Goal: Task Accomplishment & Management: Manage account settings

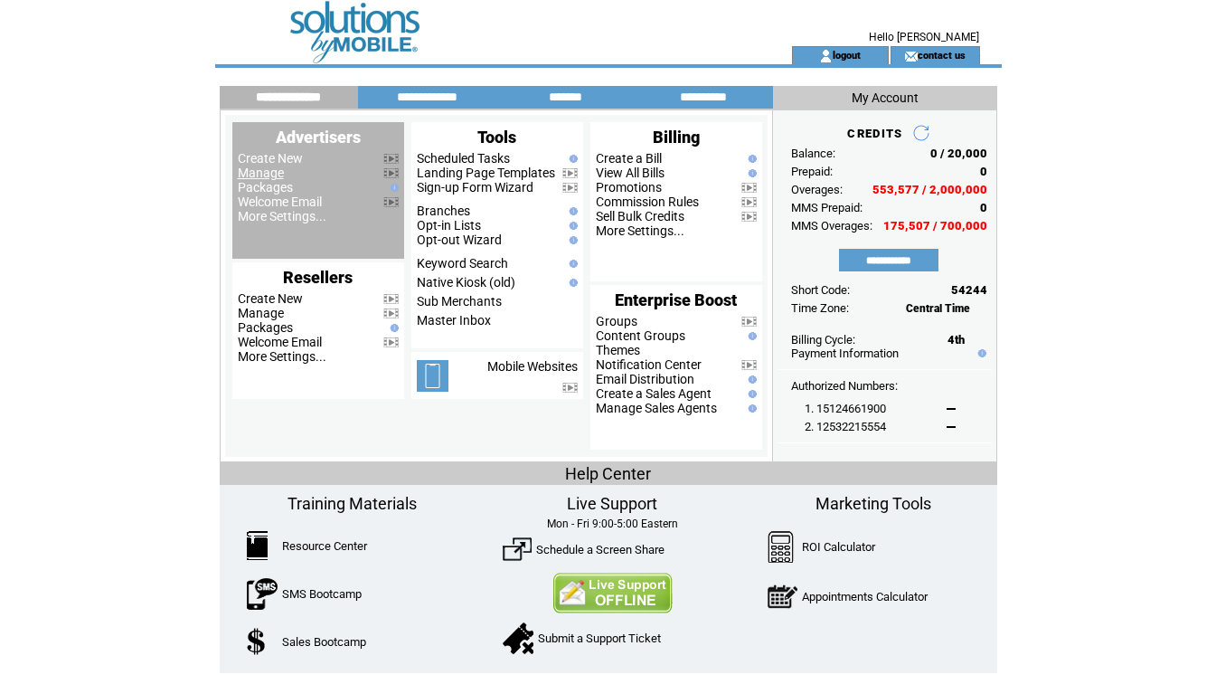
click at [261, 174] on link "Manage" at bounding box center [261, 172] width 46 height 14
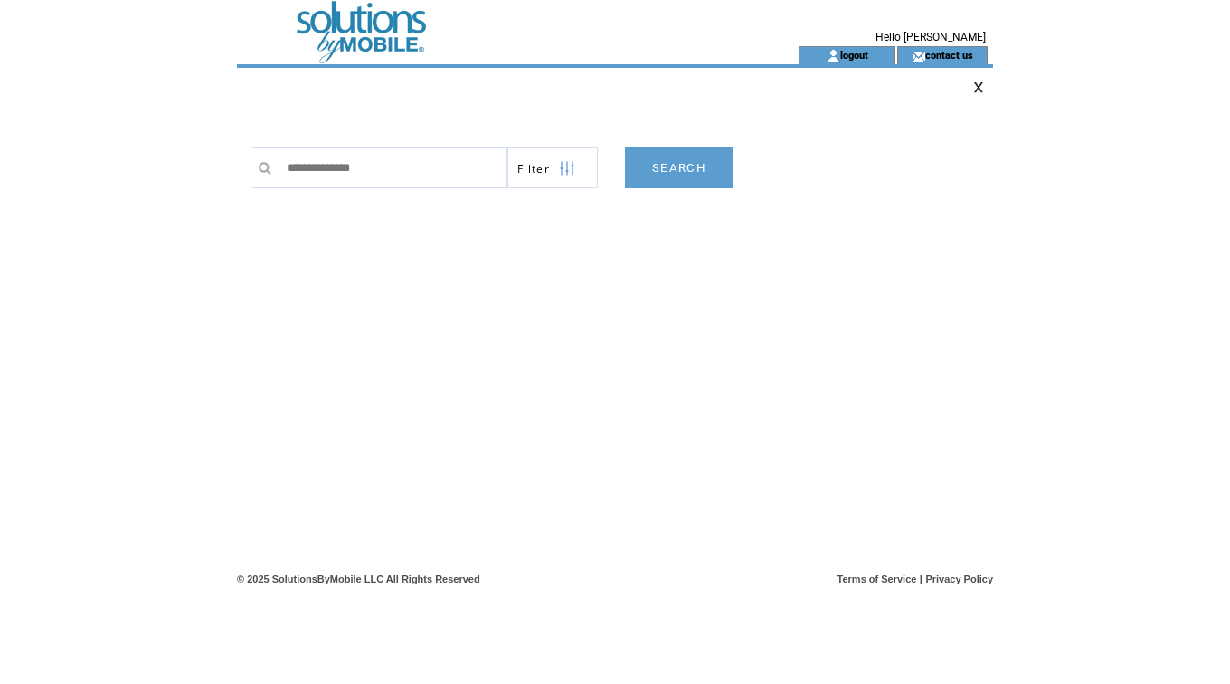
type input "**********"
click at [683, 173] on link "SEARCH" at bounding box center [679, 167] width 108 height 41
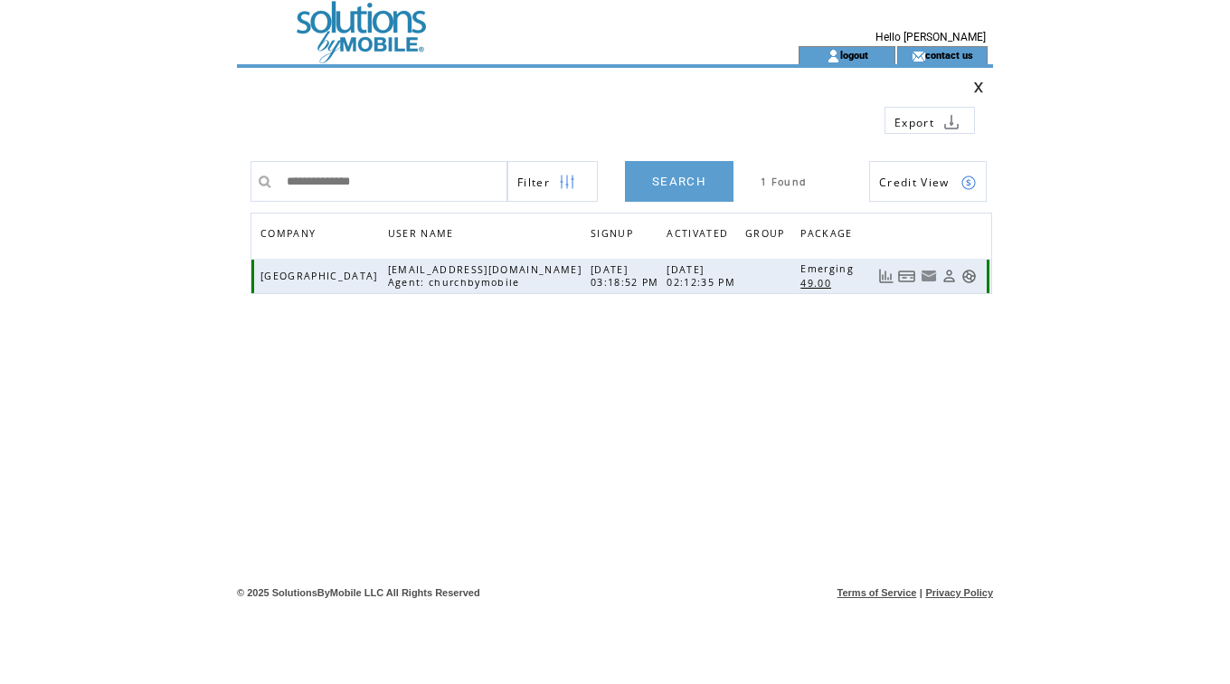
click at [903, 278] on link at bounding box center [907, 276] width 18 height 15
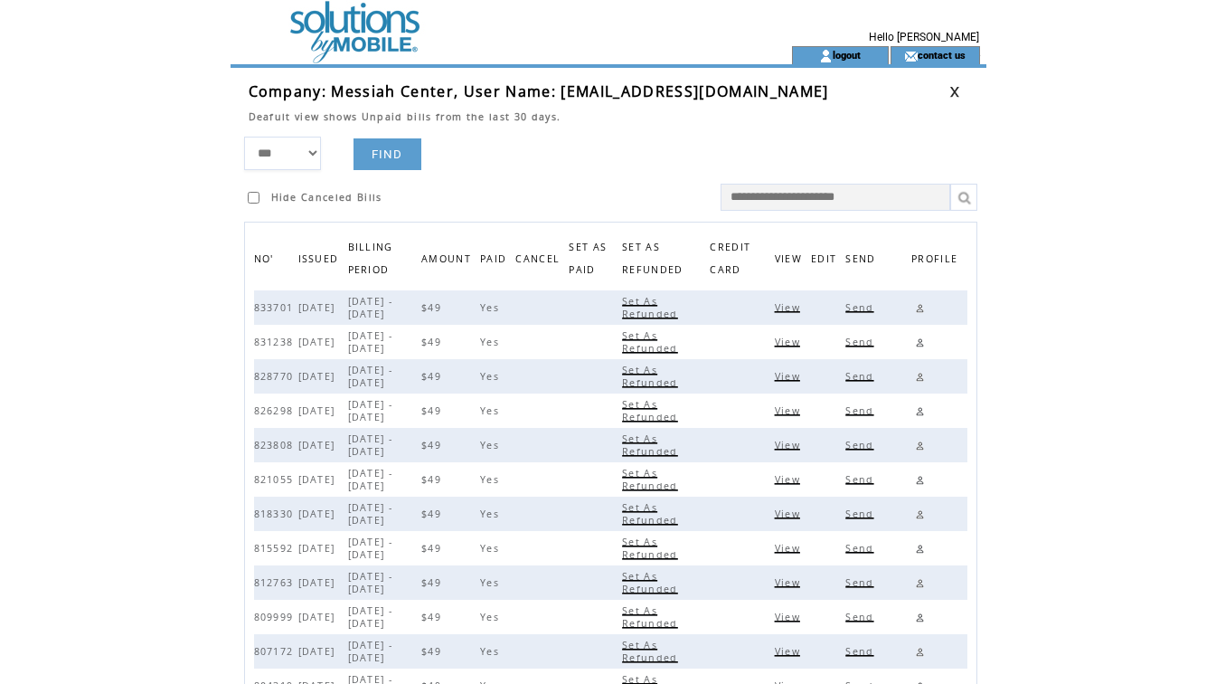
click at [796, 303] on span "View" at bounding box center [790, 307] width 30 height 13
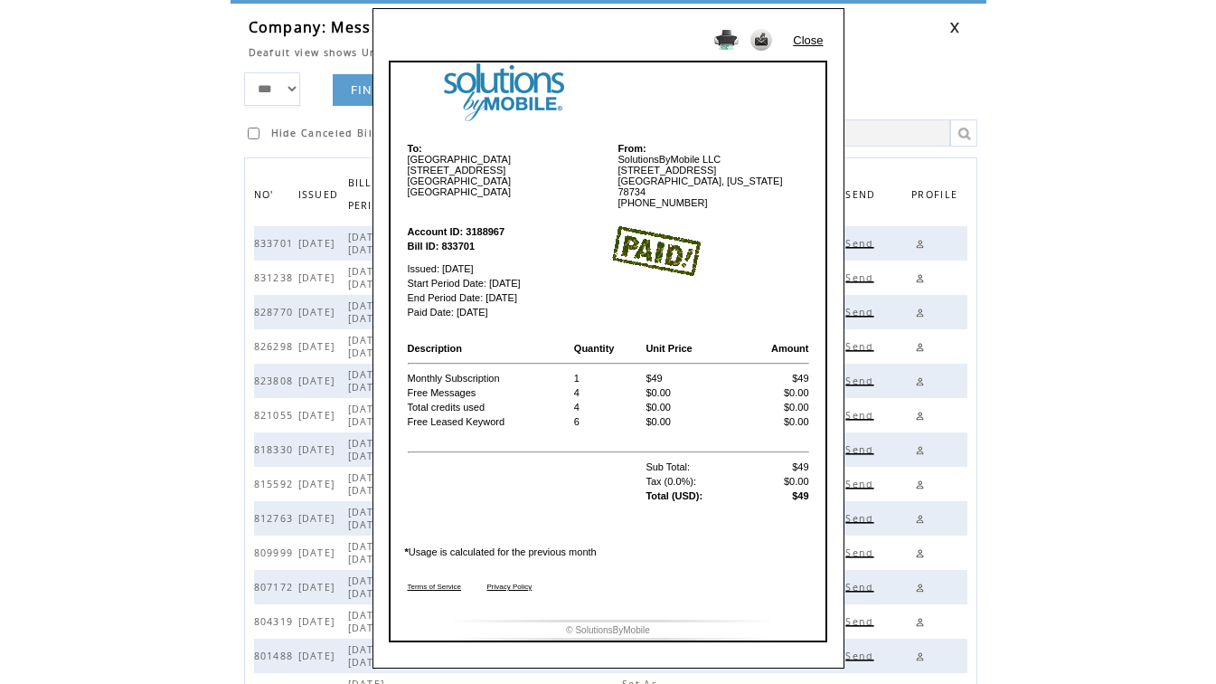
scroll to position [69, 0]
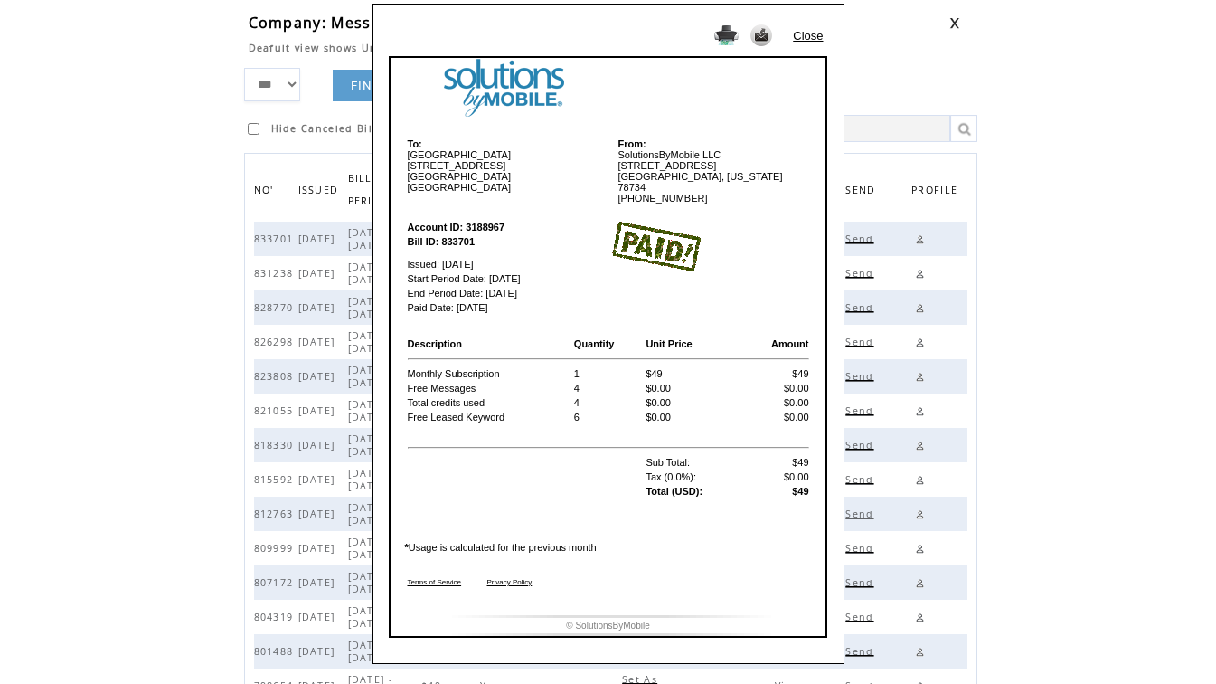
click at [767, 225] on td at bounding box center [709, 246] width 201 height 77
click at [810, 34] on link "Close" at bounding box center [808, 36] width 30 height 14
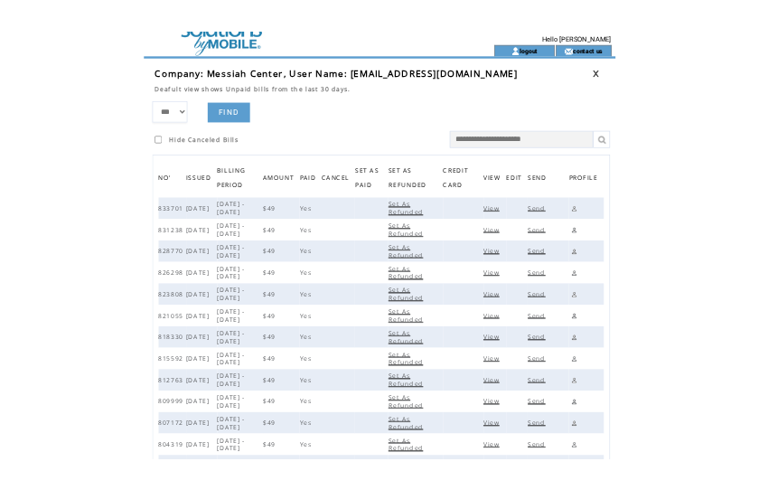
scroll to position [0, 0]
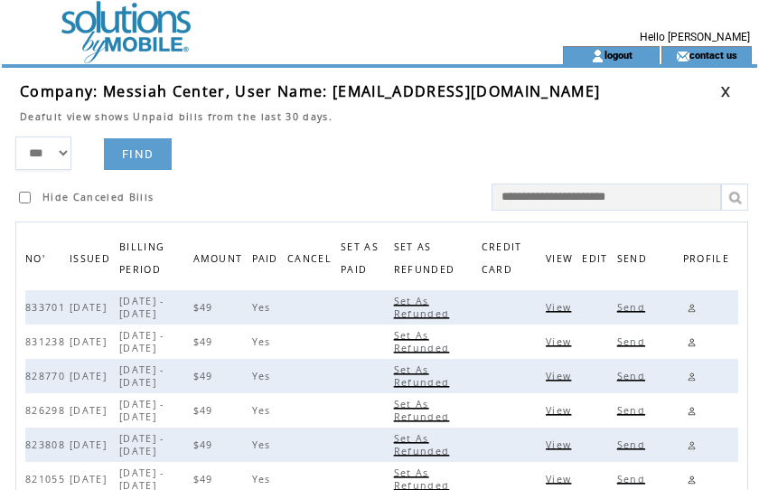
click at [432, 41] on td at bounding box center [250, 23] width 496 height 46
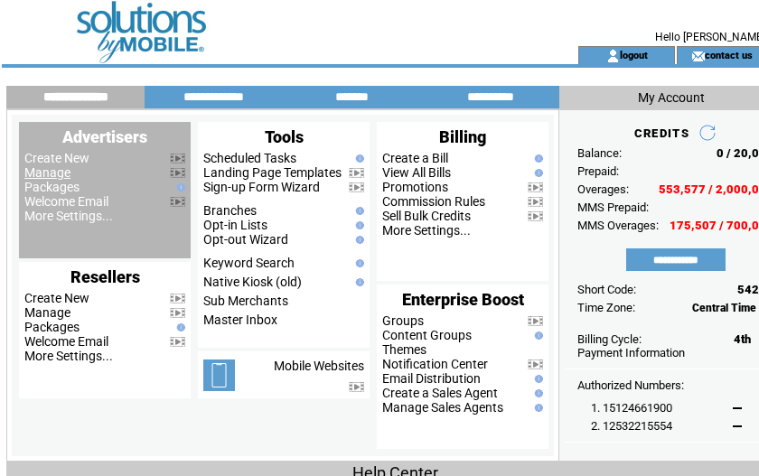
click at [54, 179] on link "Manage" at bounding box center [47, 172] width 46 height 14
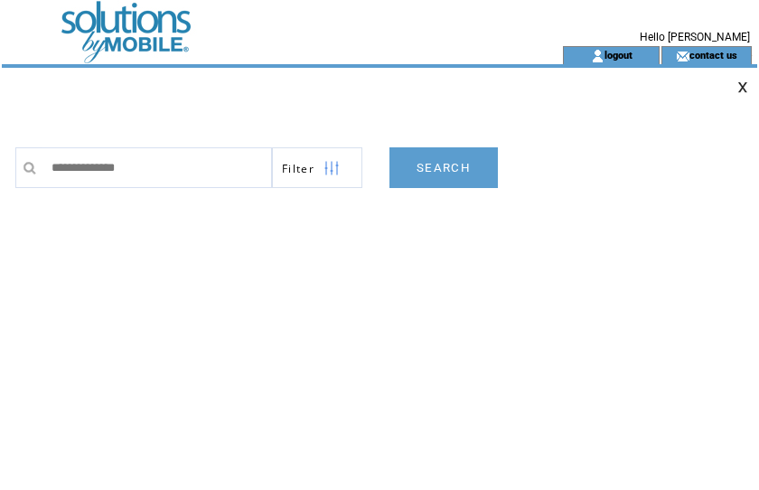
type input "**********"
click at [449, 169] on link "SEARCH" at bounding box center [444, 167] width 108 height 41
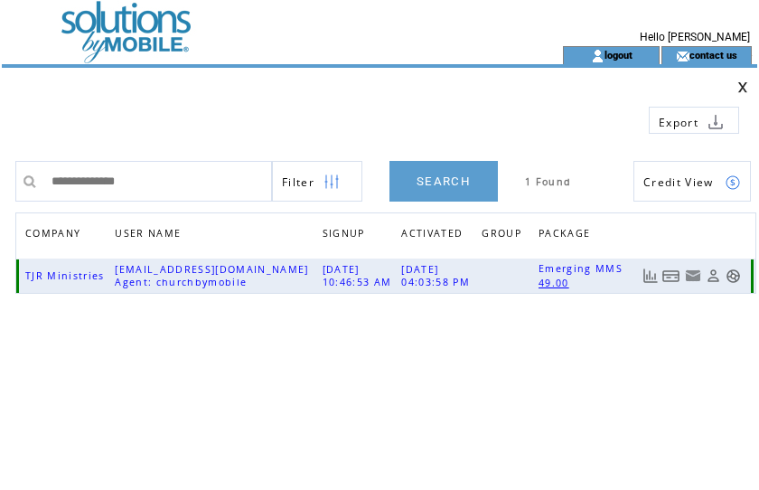
click at [676, 276] on link at bounding box center [672, 276] width 18 height 15
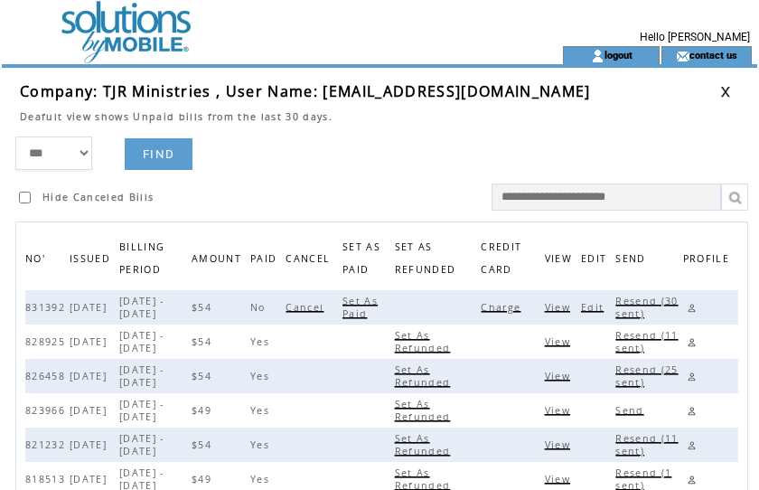
click at [501, 309] on span "Charge" at bounding box center [503, 307] width 44 height 13
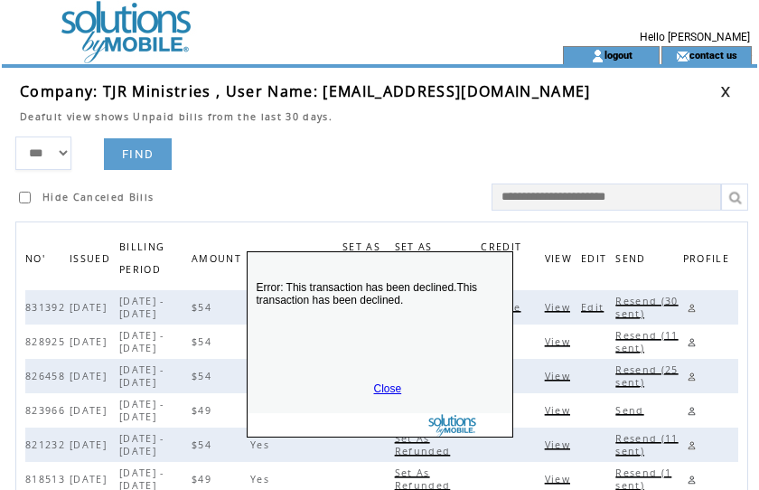
click at [381, 385] on link "Close" at bounding box center [388, 388] width 28 height 13
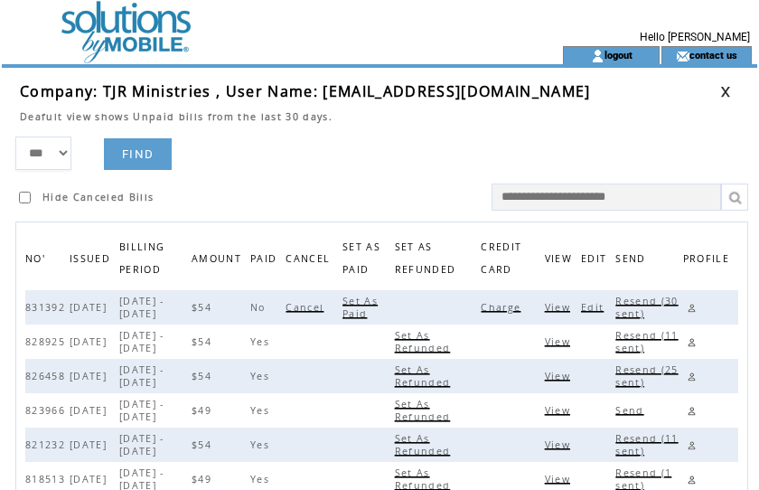
click at [691, 307] on link at bounding box center [692, 307] width 17 height 17
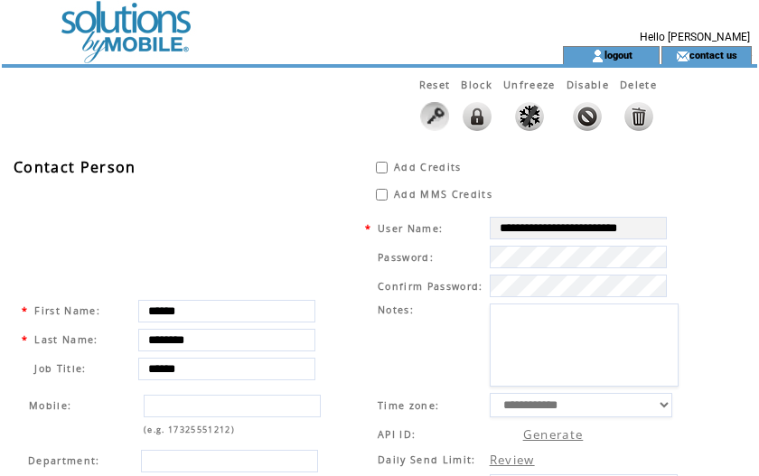
click at [589, 113] on img at bounding box center [587, 116] width 29 height 29
click at [297, 281] on td "* First Name: ****** * Last Name: ******** Job Title: ****** Mobile: (e.g. 1732…" at bounding box center [185, 401] width 344 height 380
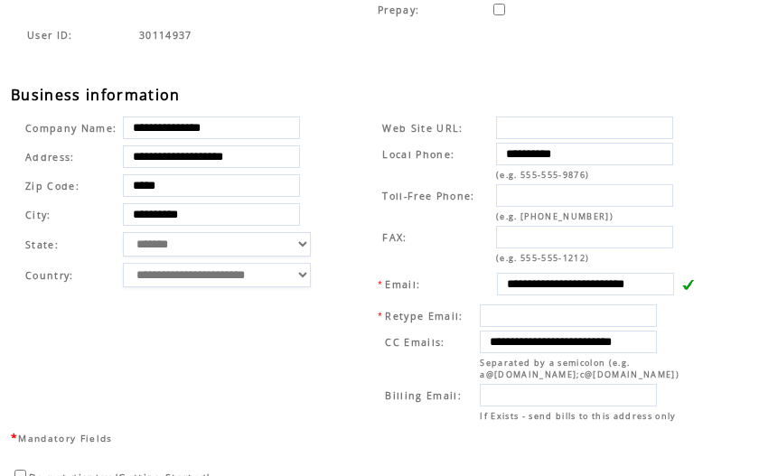
scroll to position [679, 0]
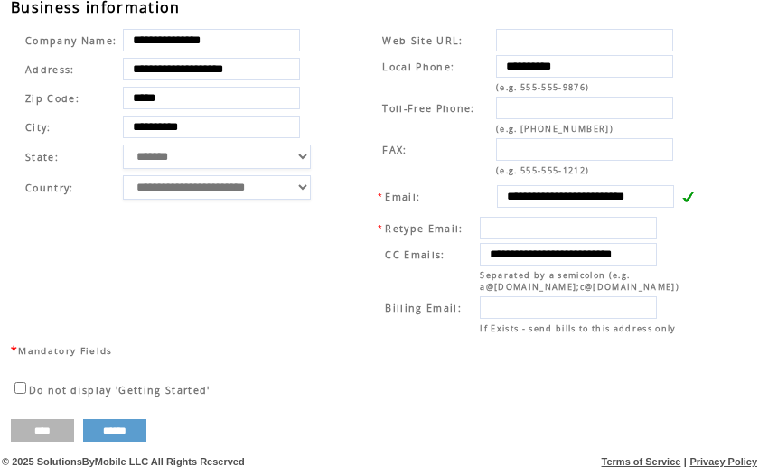
click at [49, 429] on input "****" at bounding box center [42, 431] width 63 height 23
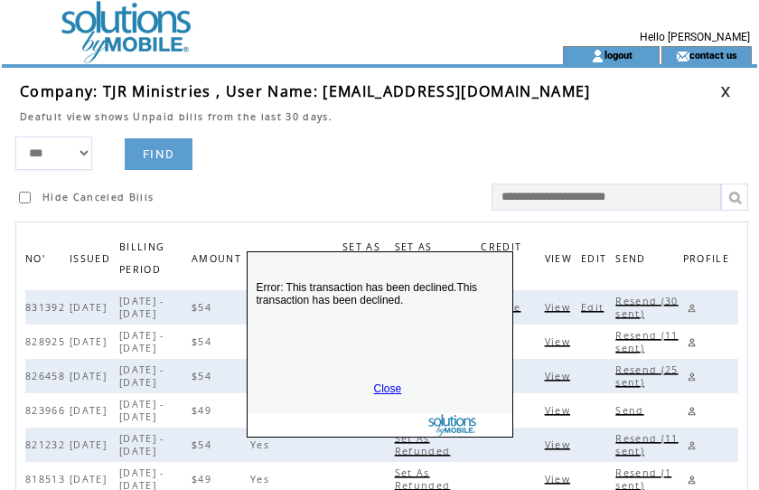
drag, startPoint x: 385, startPoint y: 385, endPoint x: 387, endPoint y: 370, distance: 15.5
click at [385, 385] on link "Close" at bounding box center [388, 388] width 28 height 13
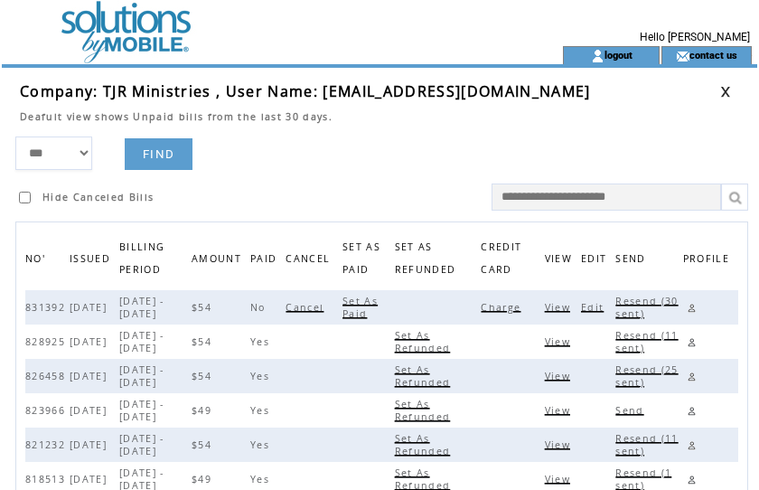
click at [722, 89] on link at bounding box center [726, 92] width 11 height 12
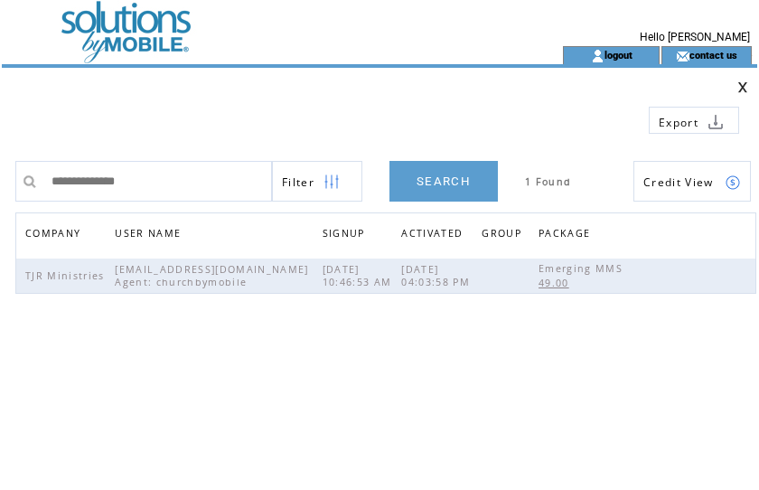
drag, startPoint x: 165, startPoint y: 180, endPoint x: -152, endPoint y: 141, distance: 319.7
click at [0, 141] on html "**********" at bounding box center [379, 245] width 759 height 490
type input "**********"
click at [453, 181] on link "SEARCH" at bounding box center [444, 181] width 108 height 41
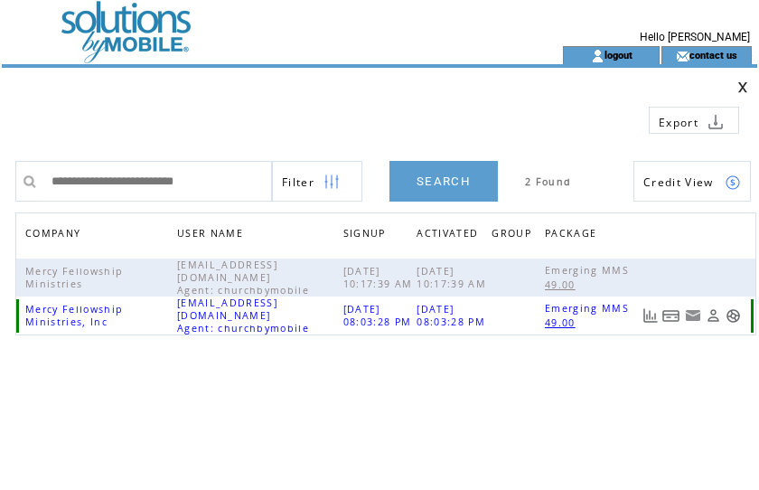
click at [675, 321] on link at bounding box center [672, 315] width 18 height 15
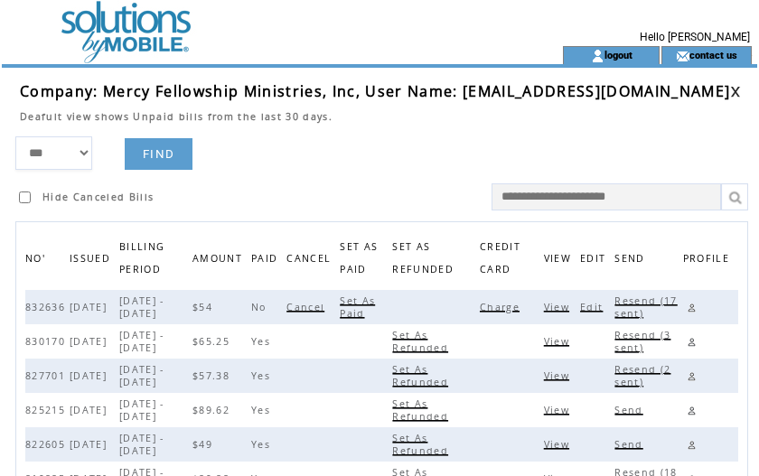
click at [524, 305] on span "Charge" at bounding box center [502, 307] width 44 height 13
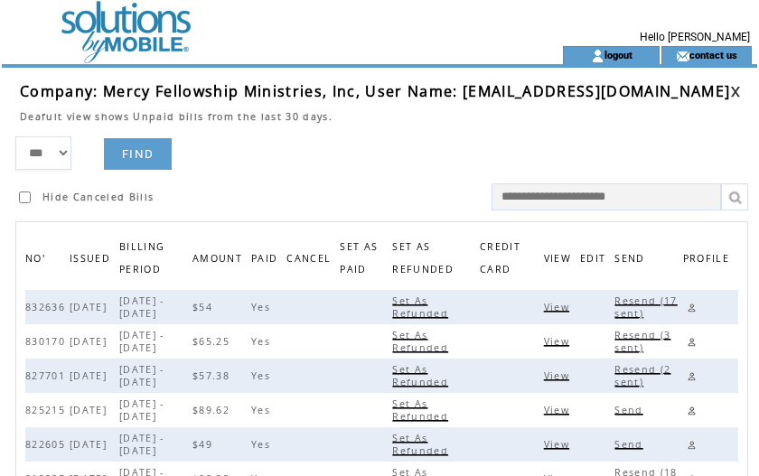
drag, startPoint x: 440, startPoint y: 134, endPoint x: 534, endPoint y: 94, distance: 102.1
click at [453, 116] on tbody "Company: Mercy Fellowship Ministries, Inc, User Name: [EMAIL_ADDRESS][DOMAIN_NA…" at bounding box center [389, 108] width 738 height 55
click at [741, 88] on link at bounding box center [736, 92] width 11 height 12
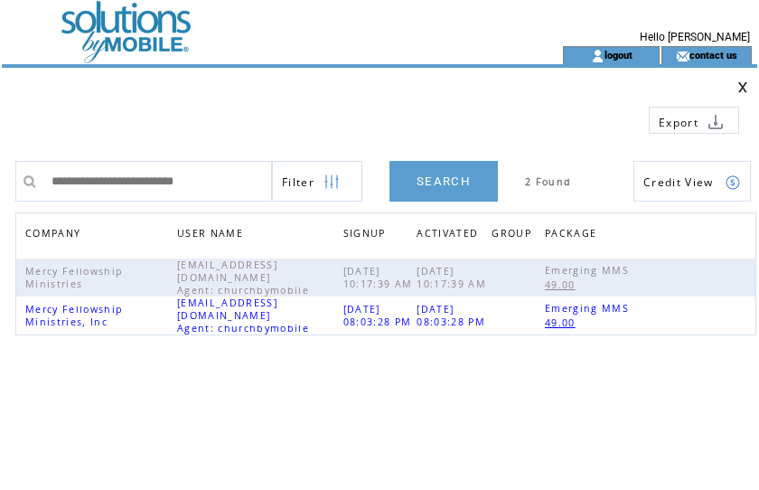
drag, startPoint x: 250, startPoint y: 174, endPoint x: -229, endPoint y: 142, distance: 479.4
click at [0, 142] on html "**********" at bounding box center [379, 245] width 759 height 490
type input "**********"
click at [453, 178] on link "SEARCH" at bounding box center [444, 181] width 108 height 41
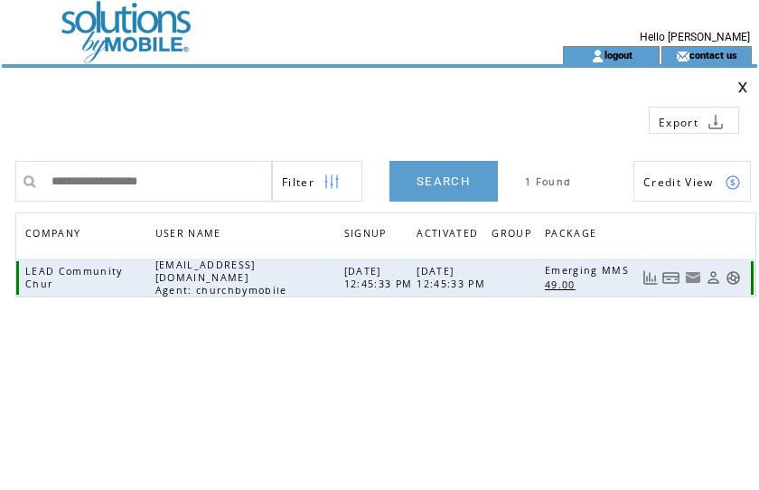
click at [671, 276] on link at bounding box center [672, 277] width 18 height 15
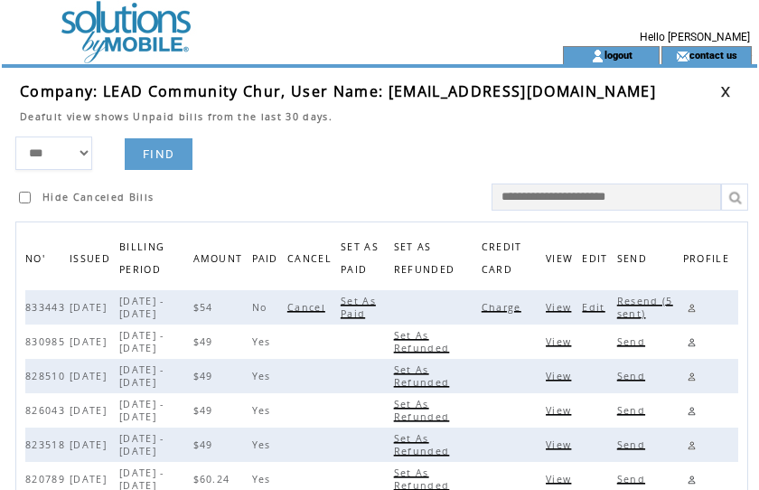
click at [513, 303] on span "Charge" at bounding box center [504, 307] width 44 height 13
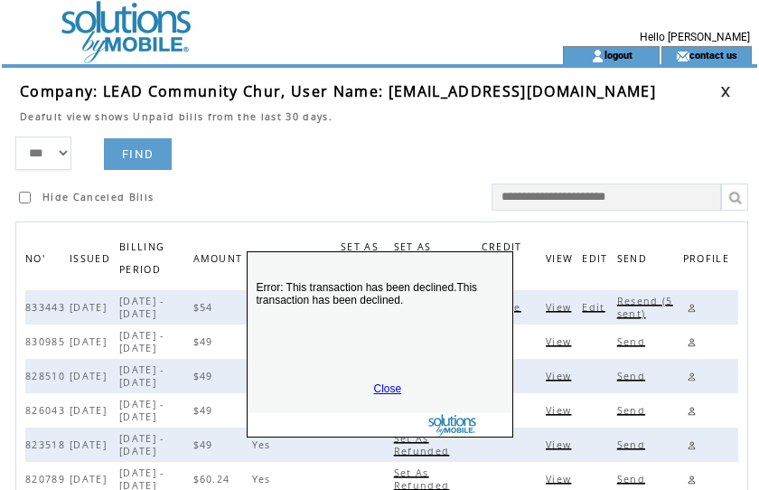
click at [382, 385] on link "Close" at bounding box center [388, 388] width 28 height 13
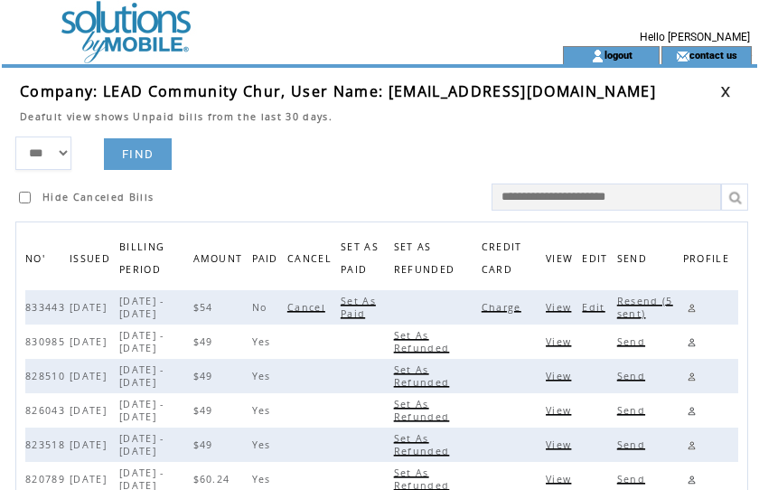
click at [646, 304] on span "Resend (5 sent)" at bounding box center [646, 307] width 56 height 25
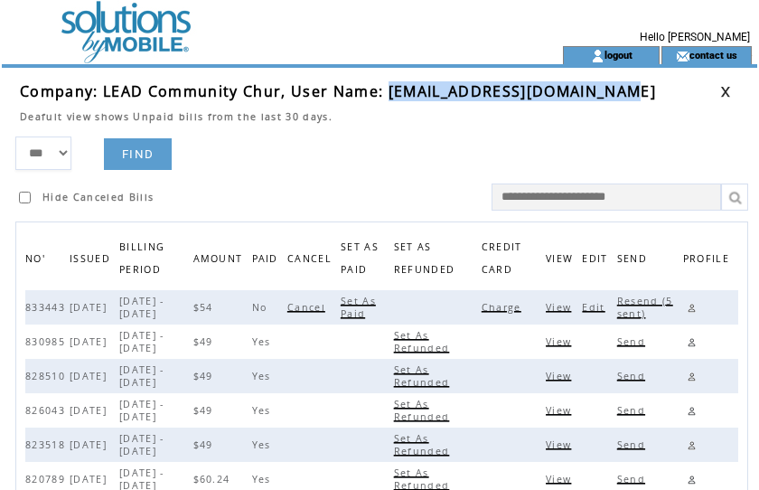
drag, startPoint x: 386, startPoint y: 91, endPoint x: 629, endPoint y: 96, distance: 243.3
click at [629, 96] on td "Company: LEAD Community Chur, User Name: willhenderson152@gmail.com" at bounding box center [370, 91] width 701 height 20
copy span "willhenderson152@gmail.com"
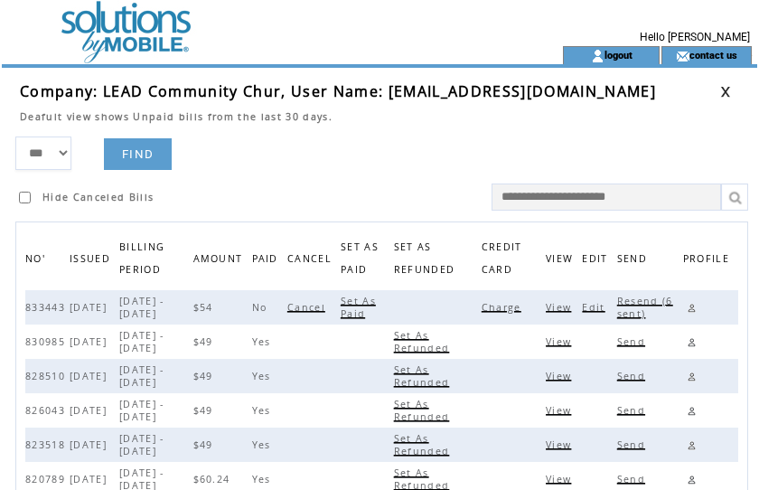
click at [406, 112] on td "Deafult view shows Unpaid bills from the last 30 days." at bounding box center [370, 112] width 701 height 22
click at [693, 307] on link at bounding box center [692, 307] width 17 height 17
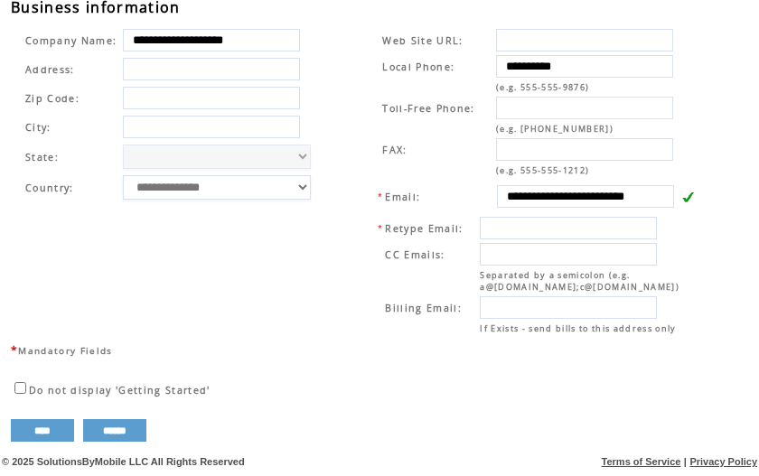
scroll to position [679, 0]
click at [335, 97] on td "**********" at bounding box center [179, 182] width 332 height 318
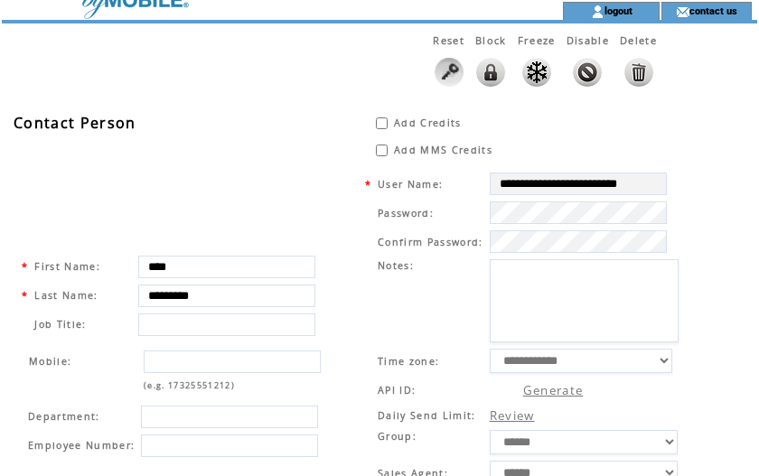
scroll to position [0, 0]
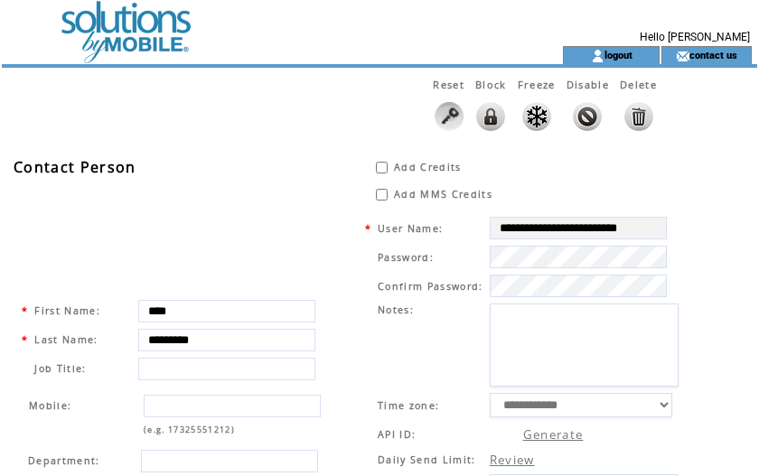
click at [125, 30] on td at bounding box center [250, 23] width 496 height 46
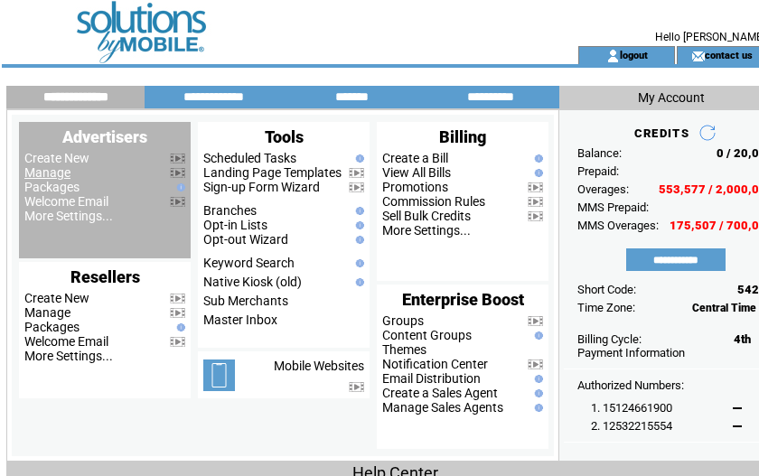
click at [49, 170] on link "Manage" at bounding box center [47, 172] width 46 height 14
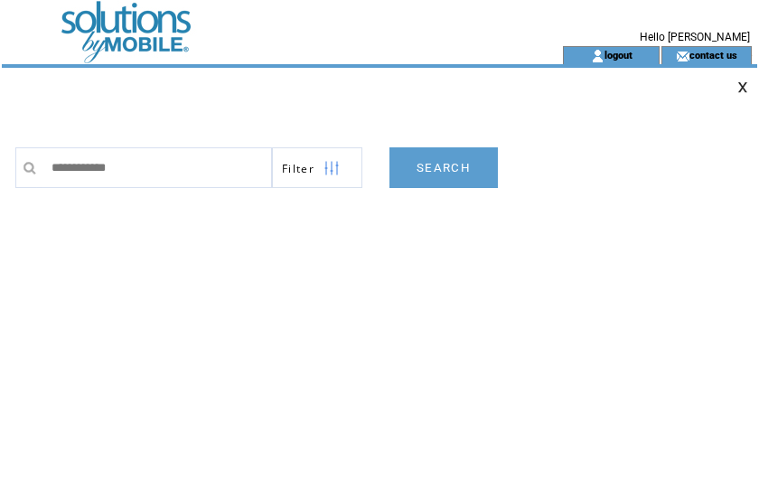
type input "**********"
click at [437, 163] on link "SEARCH" at bounding box center [444, 167] width 108 height 41
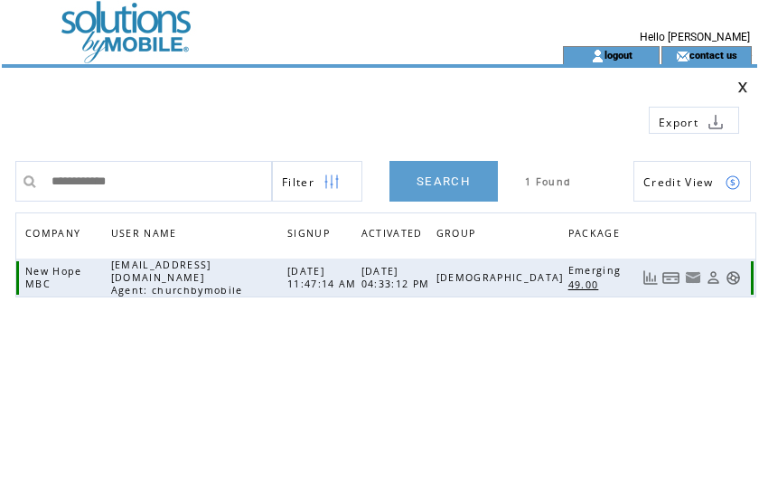
click at [674, 274] on link at bounding box center [672, 277] width 18 height 15
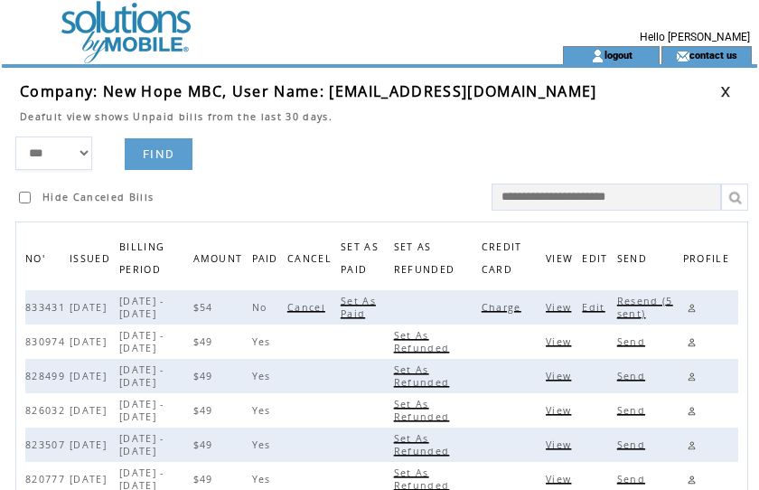
click at [516, 306] on span "Charge" at bounding box center [504, 307] width 44 height 13
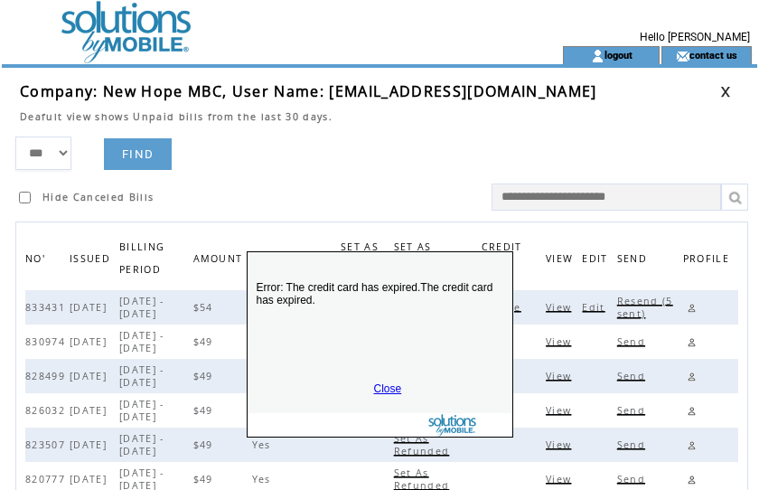
click at [385, 386] on link "Close" at bounding box center [388, 388] width 28 height 13
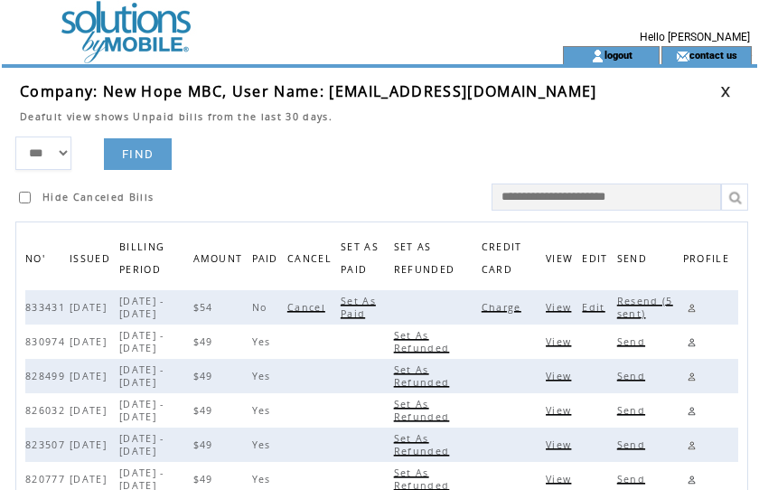
click at [634, 300] on span "Resend (5 sent)" at bounding box center [646, 307] width 56 height 25
drag, startPoint x: 423, startPoint y: 116, endPoint x: 434, endPoint y: 112, distance: 11.4
click at [434, 112] on td "Deafult view shows Unpaid bills from the last 30 days." at bounding box center [370, 112] width 701 height 22
click at [692, 307] on link at bounding box center [692, 307] width 17 height 17
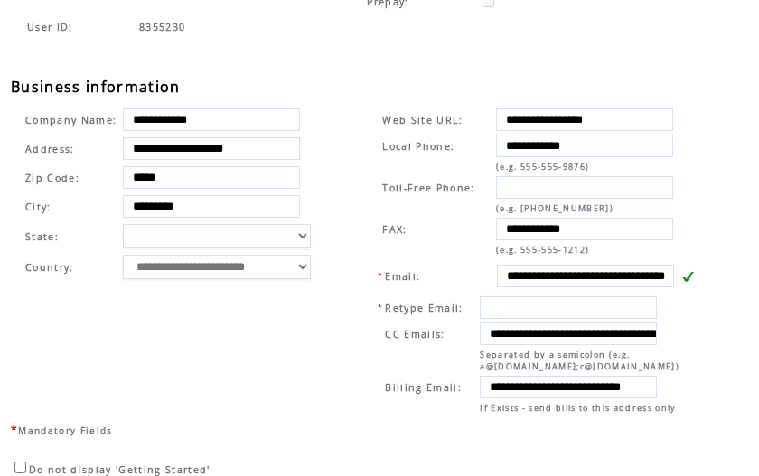
scroll to position [0, 56]
drag, startPoint x: 506, startPoint y: 382, endPoint x: 746, endPoint y: 383, distance: 239.6
click at [746, 383] on div "**********" at bounding box center [389, 41] width 756 height 961
click at [424, 46] on div "User ID: 8355230" at bounding box center [389, 47] width 756 height 59
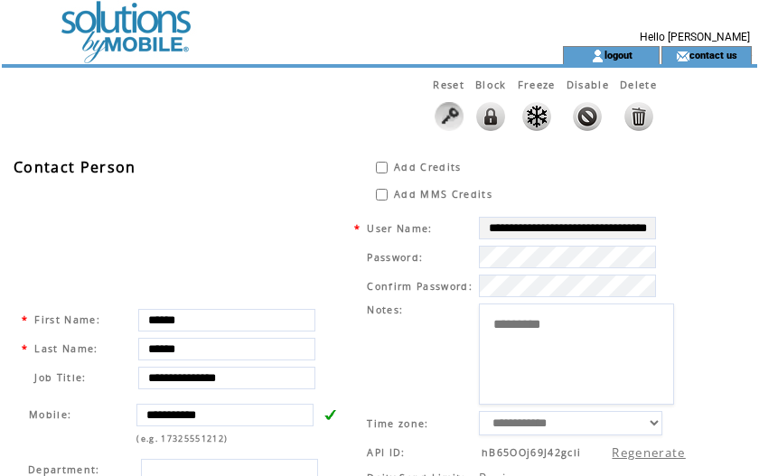
click at [121, 20] on td at bounding box center [250, 23] width 496 height 46
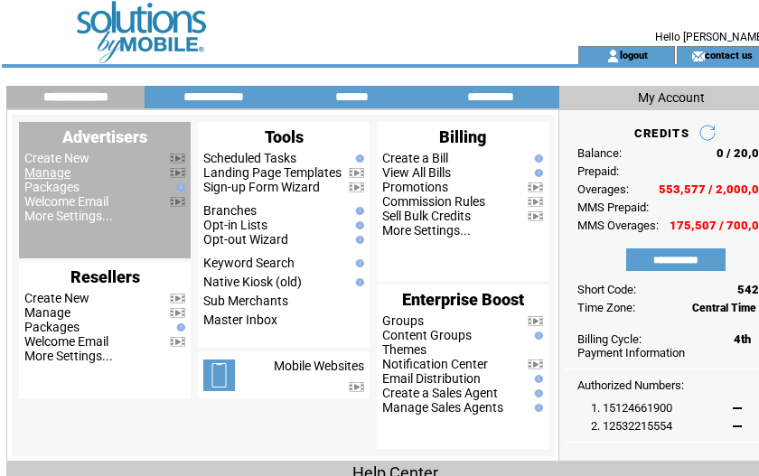
click at [51, 174] on link "Manage" at bounding box center [47, 172] width 46 height 14
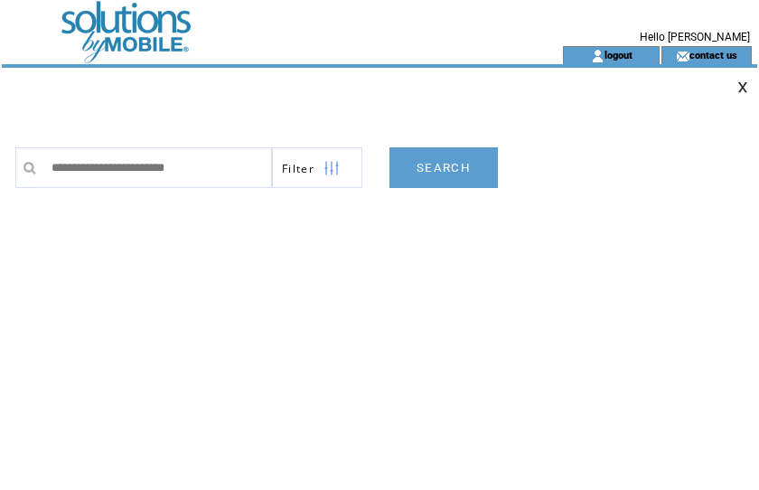
type input "**********"
click at [459, 165] on link "SEARCH" at bounding box center [444, 167] width 108 height 41
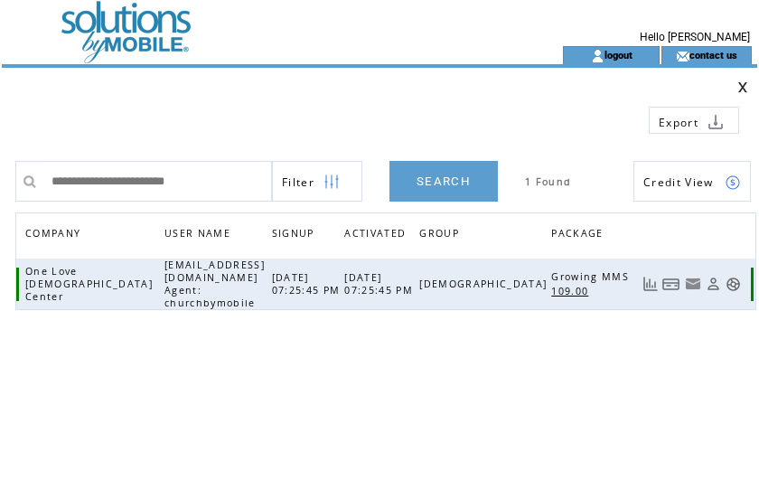
click at [677, 278] on link at bounding box center [672, 284] width 18 height 15
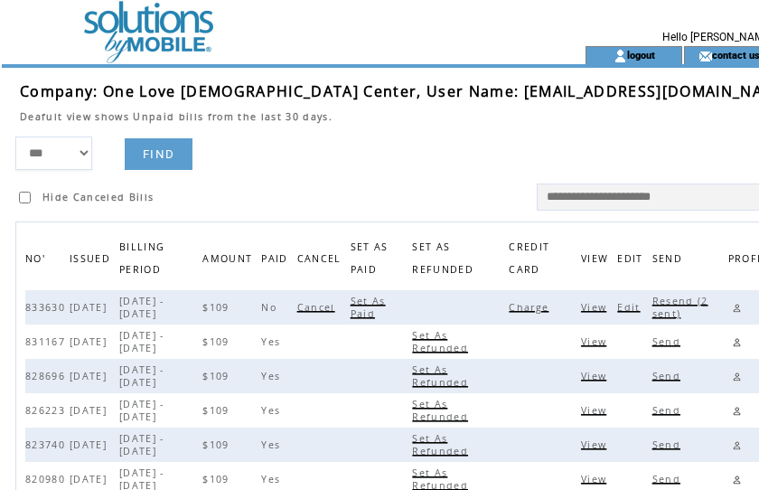
click at [509, 304] on span "Charge" at bounding box center [531, 307] width 44 height 13
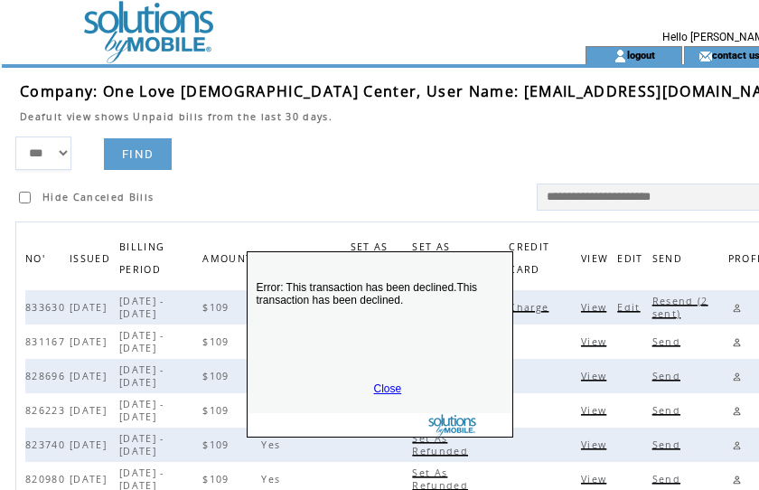
click at [383, 382] on div "Error: This transaction has been declined.This transaction has been declined. C…" at bounding box center [380, 344] width 267 height 186
click at [375, 382] on div "Error: This transaction has been declined.This transaction has been declined. C…" at bounding box center [380, 344] width 267 height 186
click at [385, 387] on link "Close" at bounding box center [388, 388] width 28 height 13
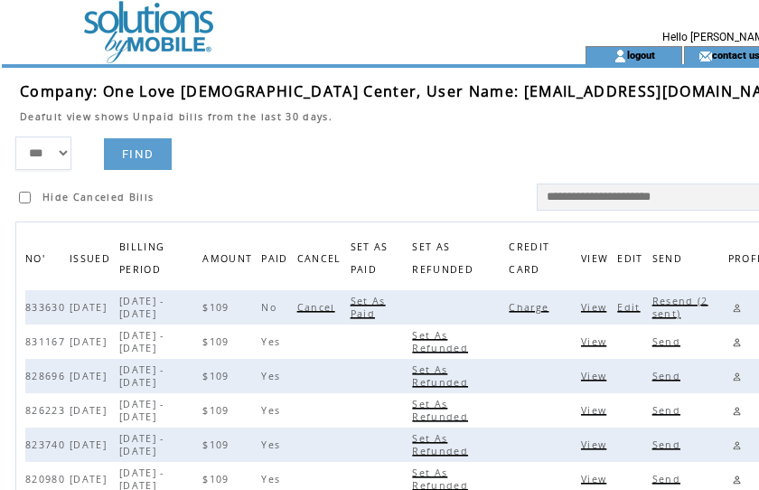
click at [618, 305] on span "Edit" at bounding box center [631, 307] width 27 height 13
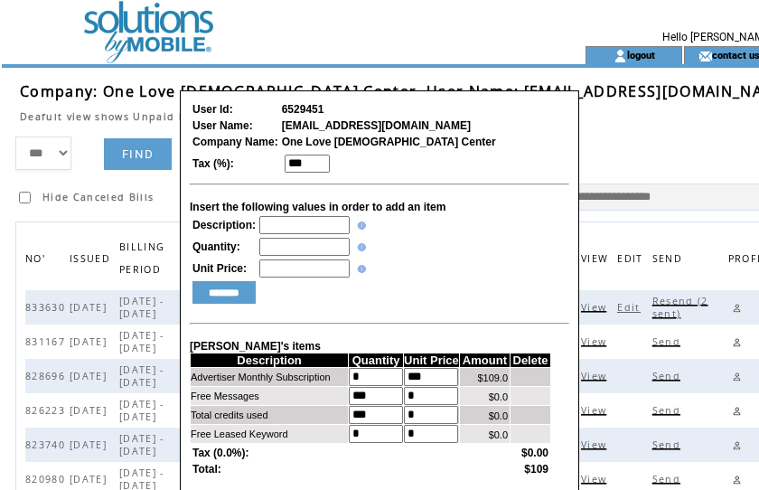
click at [300, 231] on input "text" at bounding box center [304, 225] width 90 height 18
type input "**********"
type input "*"
click at [243, 295] on input "********" at bounding box center [224, 292] width 63 height 23
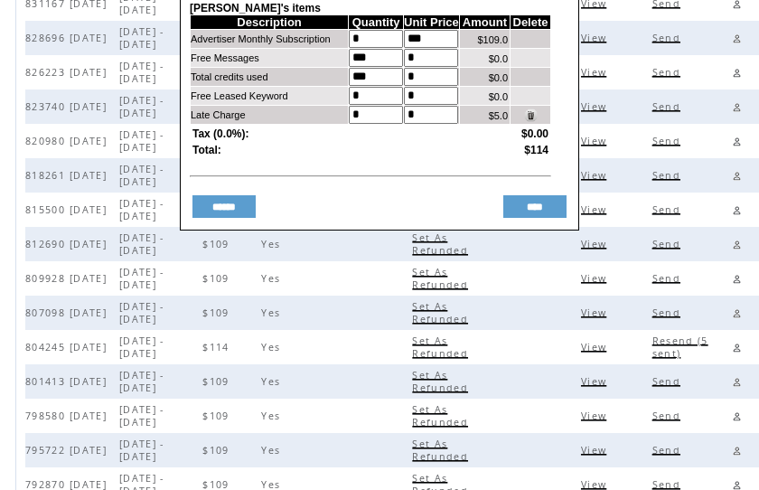
scroll to position [346, 0]
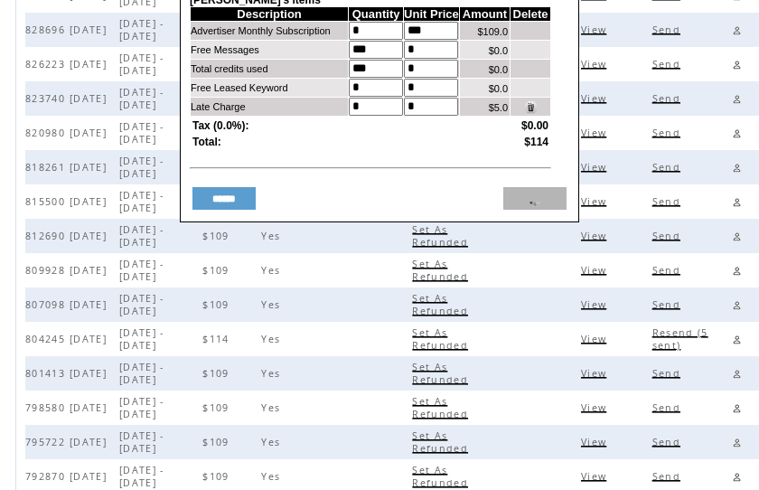
click at [530, 210] on input "****" at bounding box center [535, 198] width 63 height 23
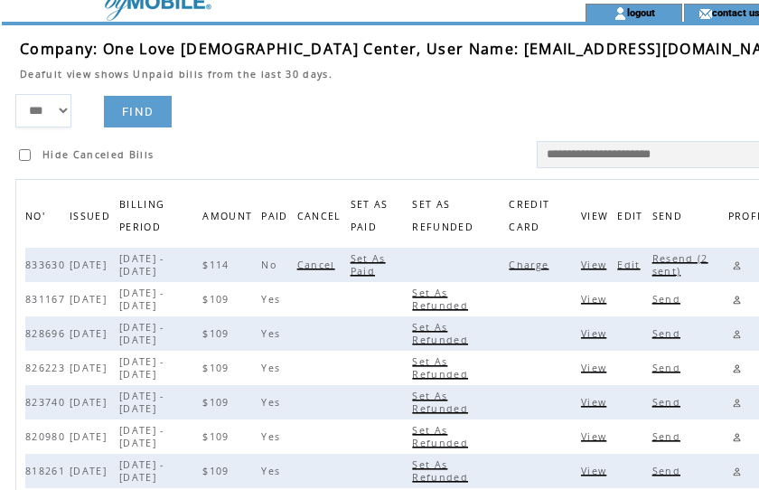
scroll to position [0, 0]
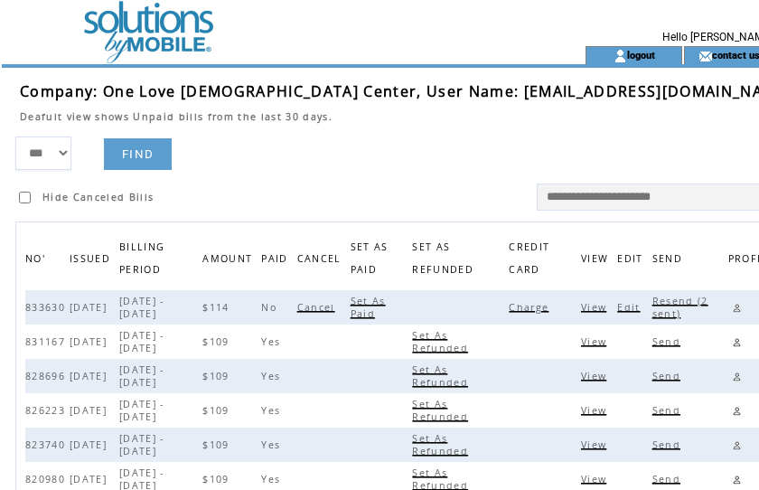
click at [653, 300] on span "Resend (2 sent)" at bounding box center [681, 307] width 56 height 25
drag, startPoint x: 417, startPoint y: 90, endPoint x: 578, endPoint y: 92, distance: 160.9
click at [578, 92] on td "Company: One Love Christian Center, User Name: olccfl@bellsouth.net" at bounding box center [406, 91] width 772 height 20
copy span "olccfl@bellsouth.net"
click at [729, 302] on link at bounding box center [737, 307] width 17 height 17
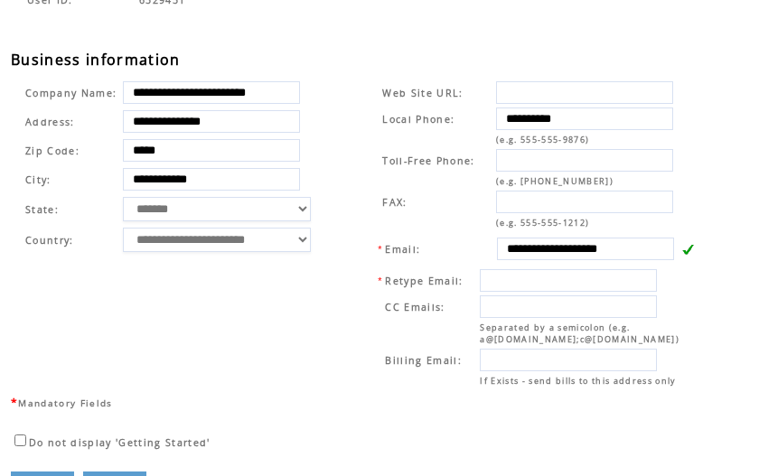
scroll to position [679, 0]
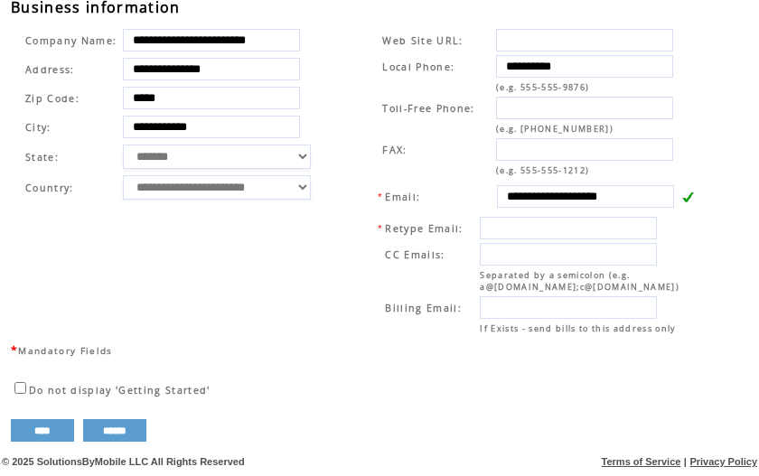
click at [351, 73] on td "**********" at bounding box center [530, 182] width 368 height 318
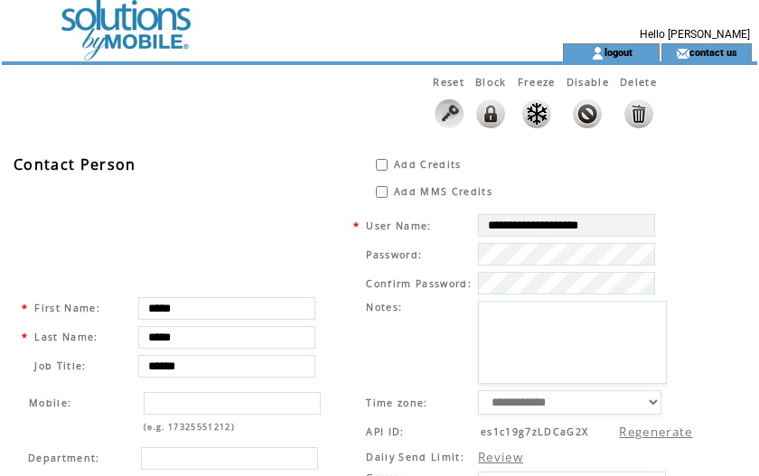
scroll to position [0, 0]
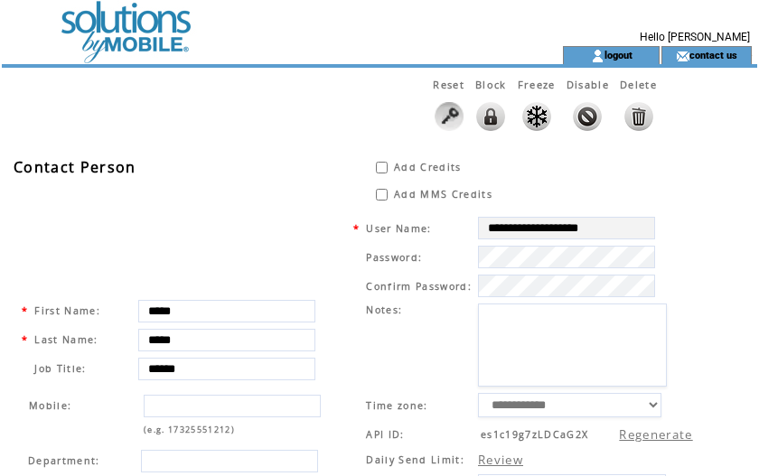
click at [137, 21] on td at bounding box center [250, 23] width 496 height 46
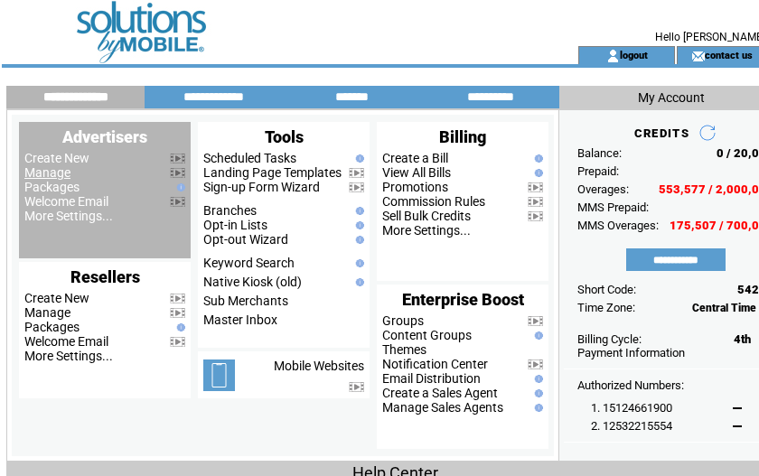
click at [44, 168] on link "Manage" at bounding box center [47, 172] width 46 height 14
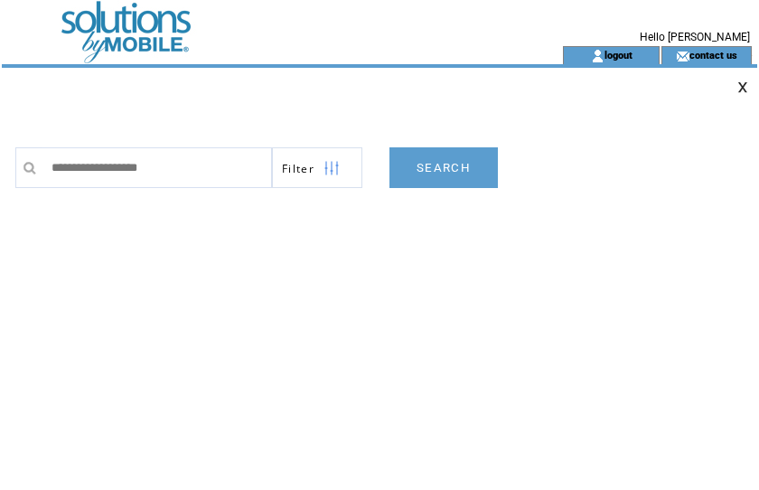
type input "**********"
click at [448, 169] on link "SEARCH" at bounding box center [444, 167] width 108 height 41
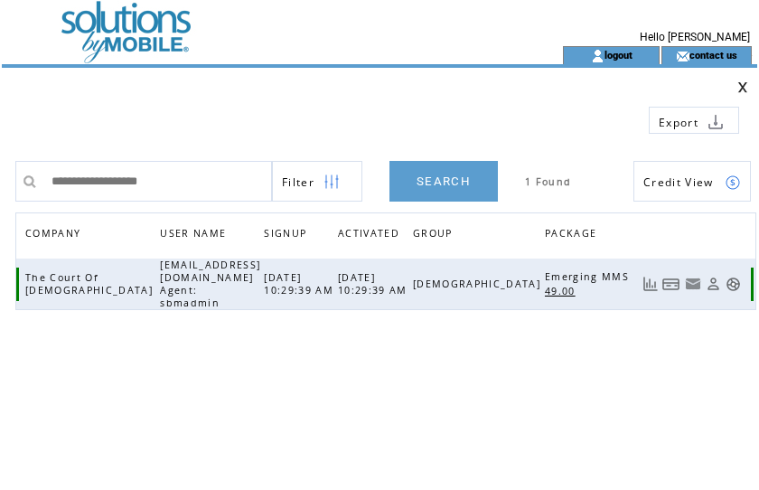
click at [676, 277] on link at bounding box center [672, 284] width 18 height 15
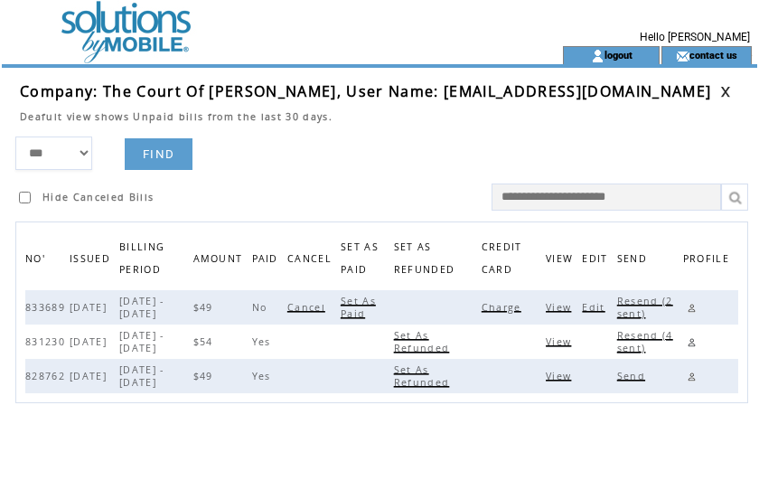
click at [517, 307] on span "Charge" at bounding box center [504, 307] width 44 height 13
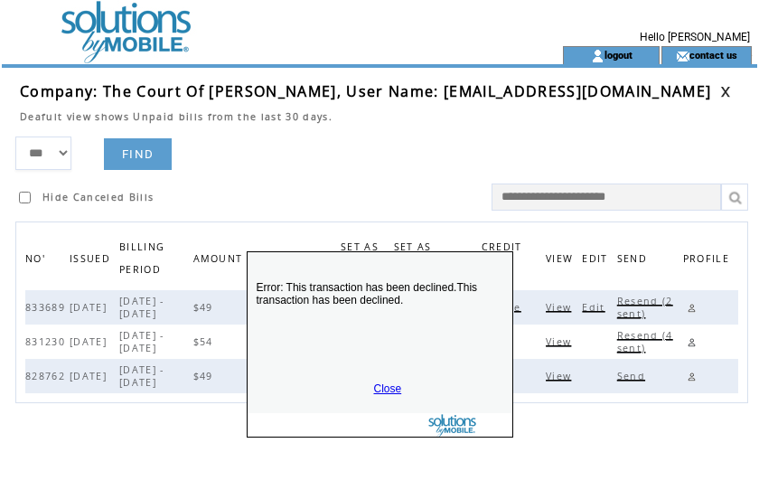
drag, startPoint x: 383, startPoint y: 386, endPoint x: 505, endPoint y: 357, distance: 124.6
click at [387, 383] on link "Close" at bounding box center [388, 388] width 28 height 13
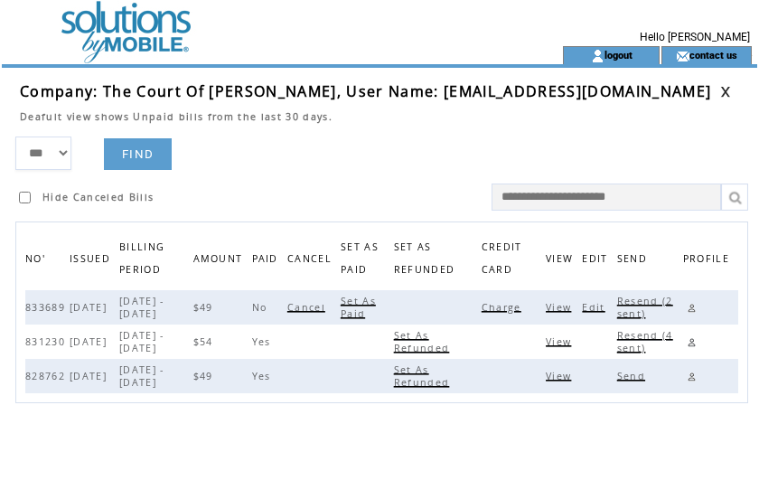
click at [604, 307] on span "Edit" at bounding box center [595, 307] width 27 height 13
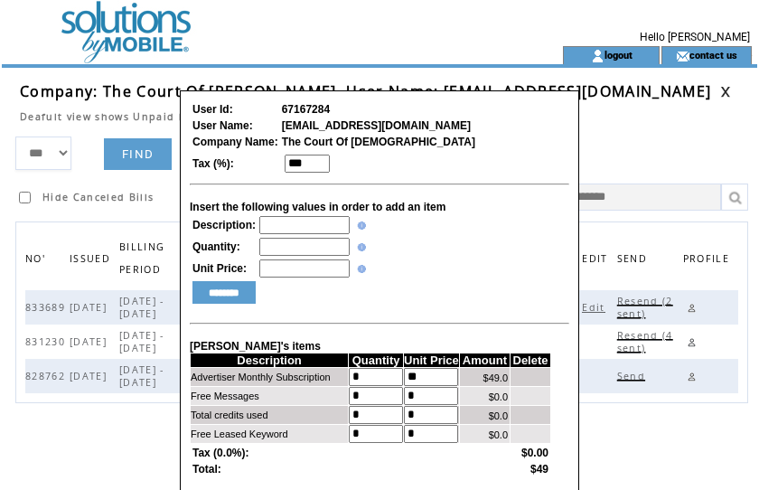
click at [289, 223] on input "text" at bounding box center [304, 225] width 90 height 18
type input "**********"
type input "*"
click at [231, 295] on input "********" at bounding box center [224, 292] width 63 height 23
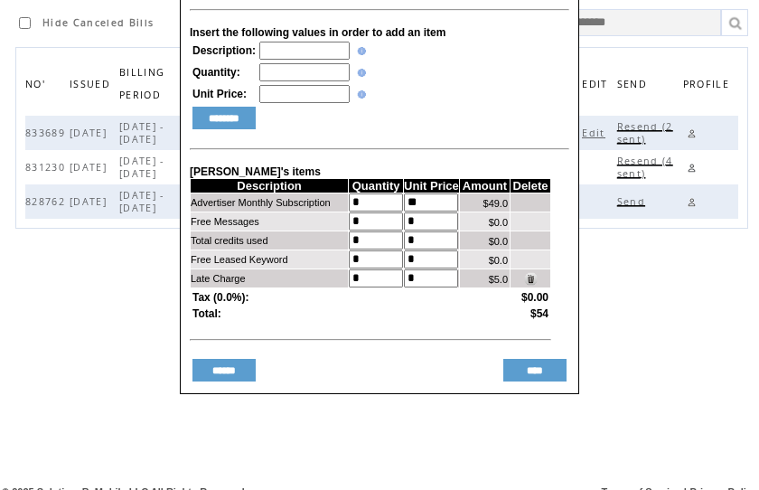
scroll to position [192, 0]
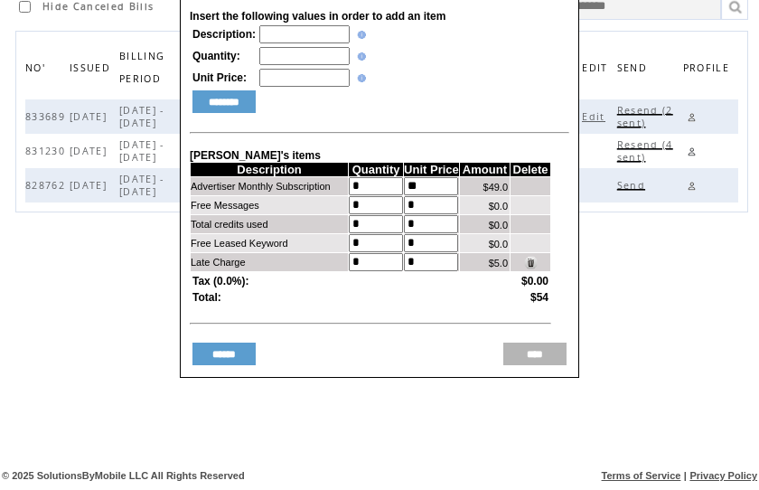
click at [540, 365] on input "****" at bounding box center [535, 354] width 63 height 23
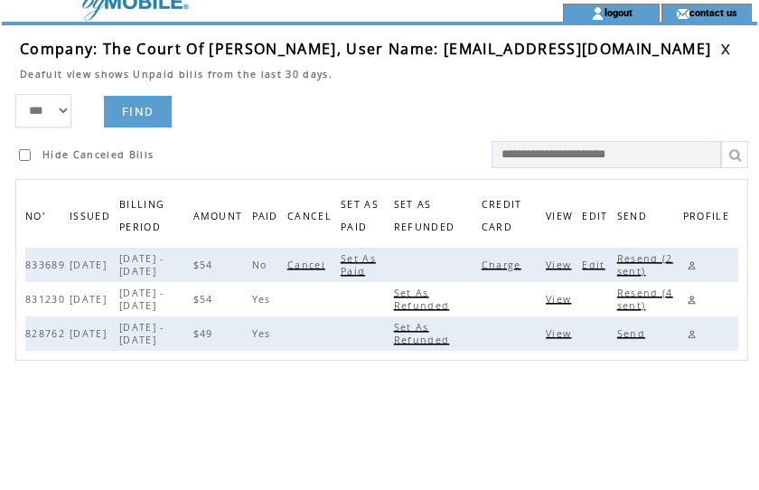
scroll to position [0, 0]
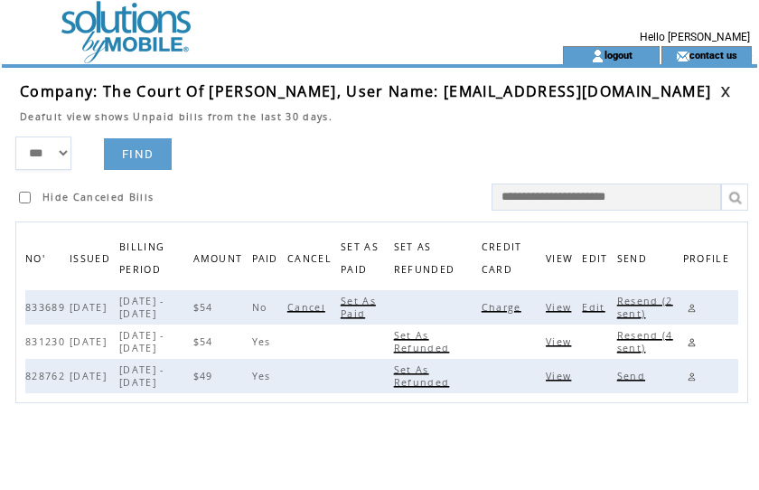
click at [653, 300] on span "Resend (2 sent)" at bounding box center [646, 307] width 56 height 25
drag, startPoint x: 362, startPoint y: 90, endPoint x: 563, endPoint y: 99, distance: 201.8
click at [563, 99] on td "Company: The Court Of Christ, User Name: thecocmedia@gmail.com" at bounding box center [370, 91] width 701 height 20
copy span "thecocmedia@gmail.com"
click at [698, 310] on link at bounding box center [692, 307] width 17 height 17
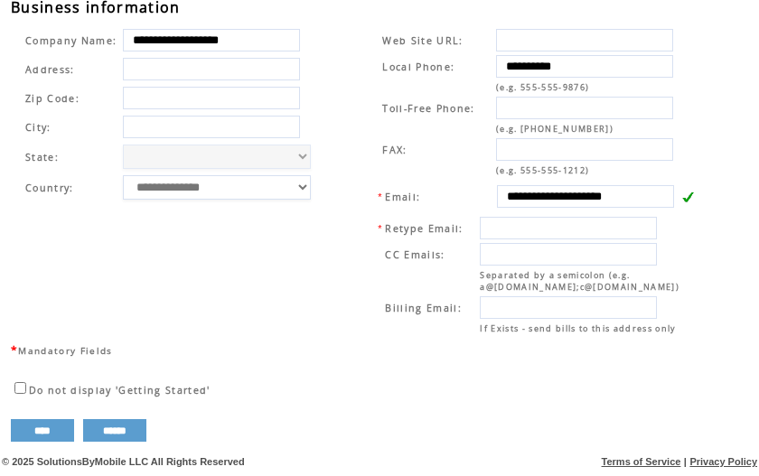
scroll to position [679, 0]
click at [357, 110] on td "**********" at bounding box center [530, 182] width 368 height 318
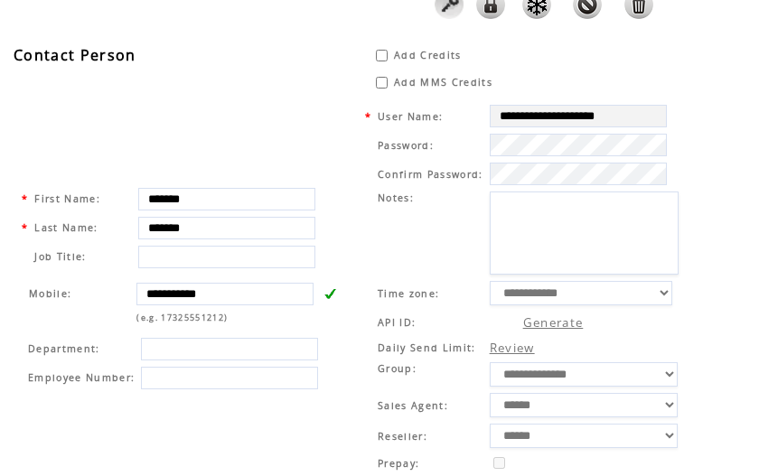
scroll to position [0, 0]
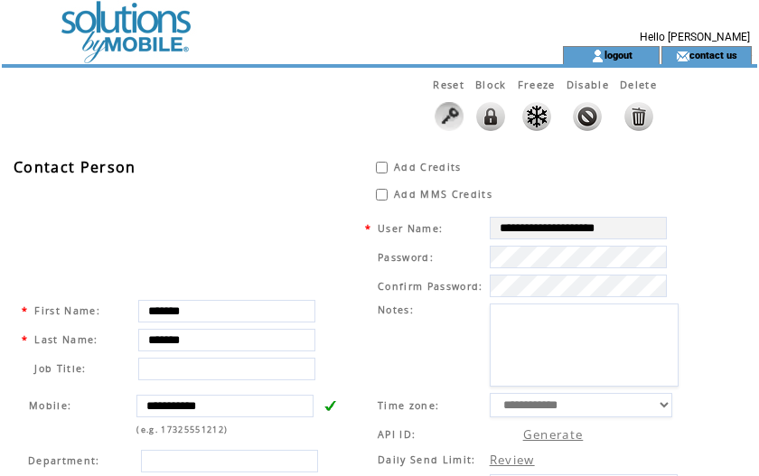
click at [118, 19] on td at bounding box center [250, 23] width 496 height 46
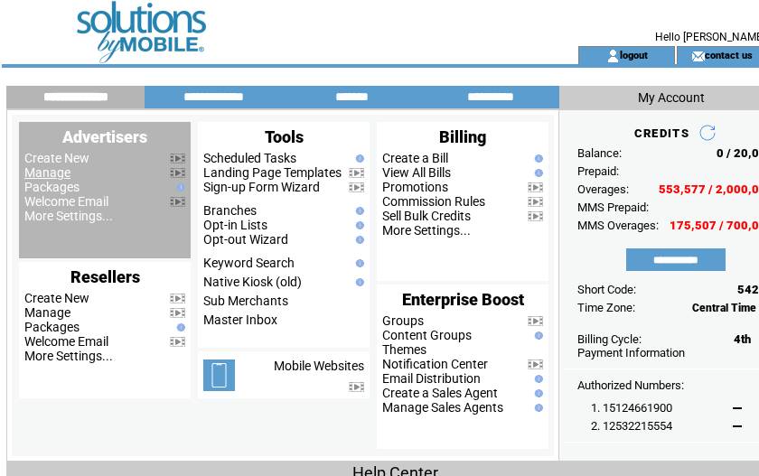
click at [48, 175] on link "Manage" at bounding box center [47, 172] width 46 height 14
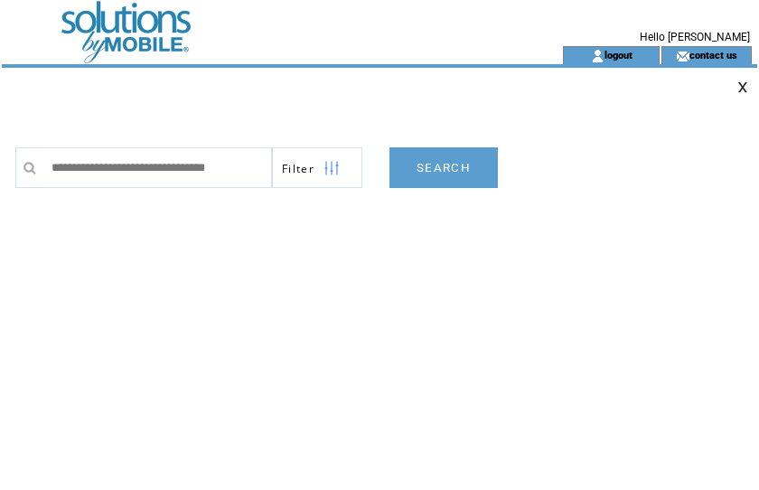
scroll to position [0, 17]
type input "**********"
click at [459, 167] on link "SEARCH" at bounding box center [444, 167] width 108 height 41
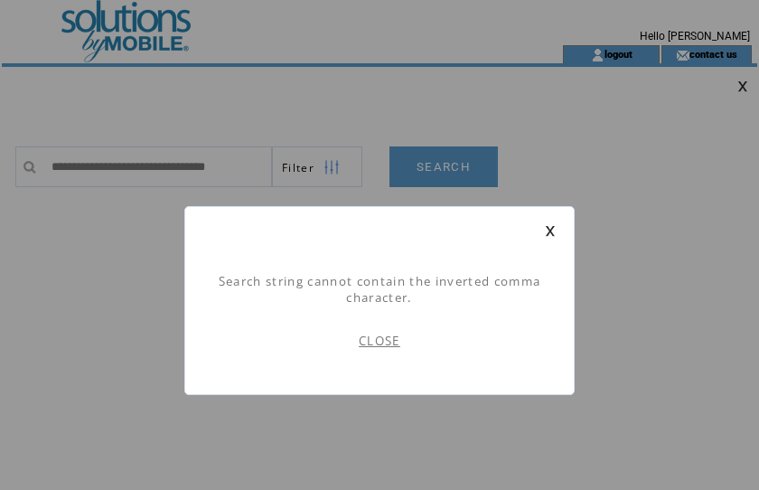
click at [377, 337] on link "CLOSE" at bounding box center [380, 341] width 42 height 16
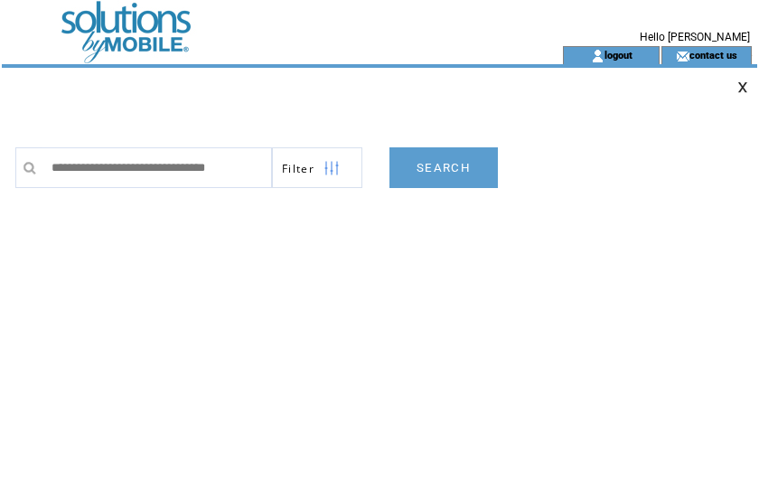
scroll to position [0, 18]
drag, startPoint x: 220, startPoint y: 171, endPoint x: 410, endPoint y: 165, distance: 190.9
click at [410, 165] on tr "**********" at bounding box center [324, 167] width 618 height 41
type input "**********"
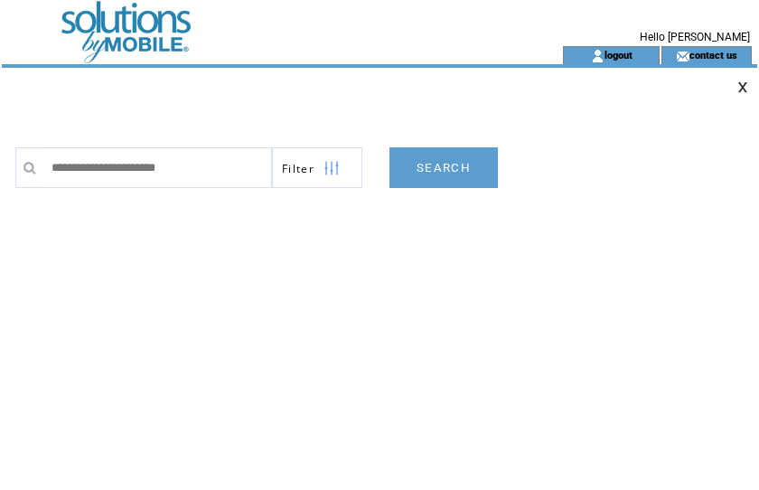
click at [422, 164] on link "SEARCH" at bounding box center [444, 167] width 108 height 41
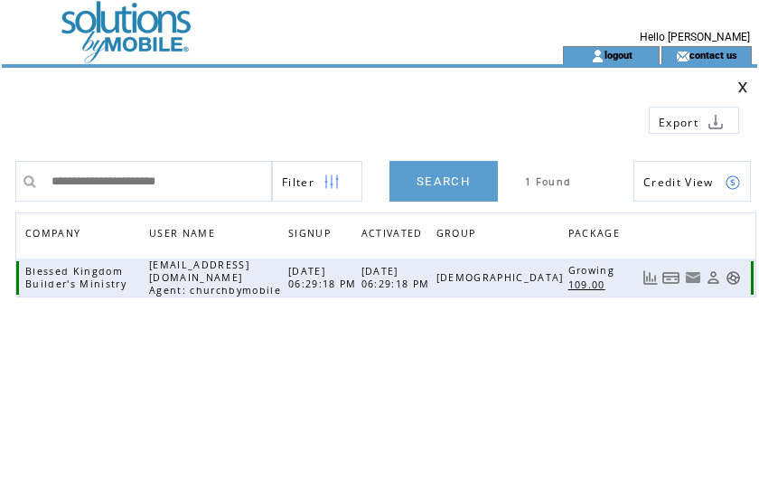
click at [665, 271] on link at bounding box center [672, 277] width 18 height 15
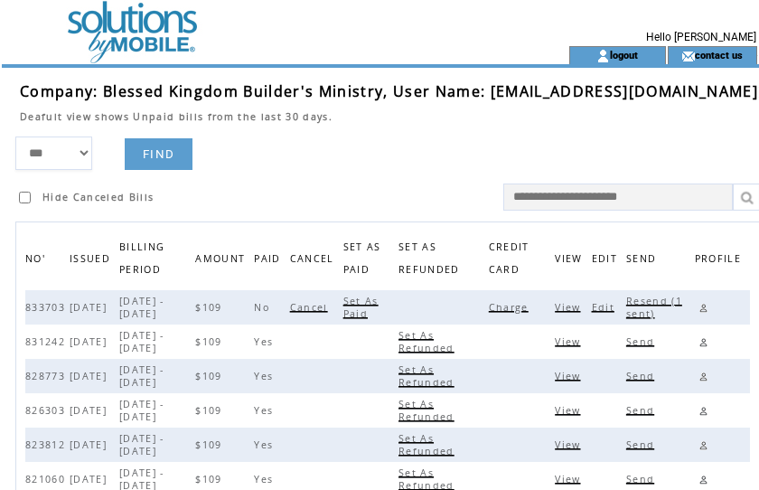
click at [515, 308] on span "Charge" at bounding box center [511, 307] width 44 height 13
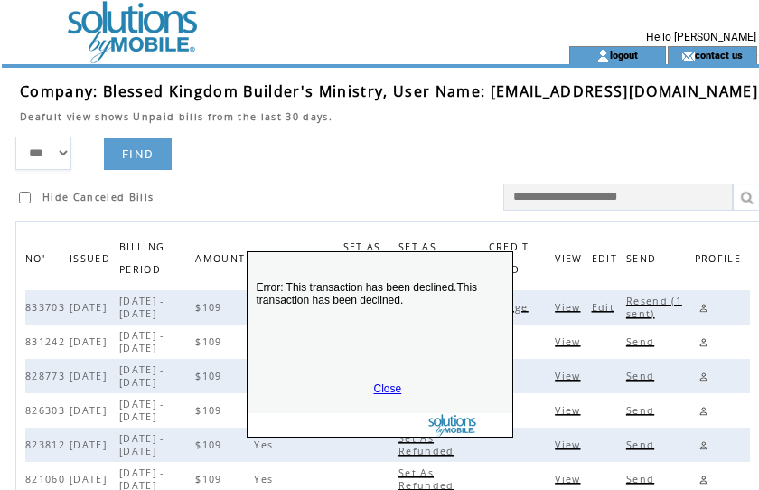
click at [383, 383] on link "Close" at bounding box center [388, 388] width 28 height 13
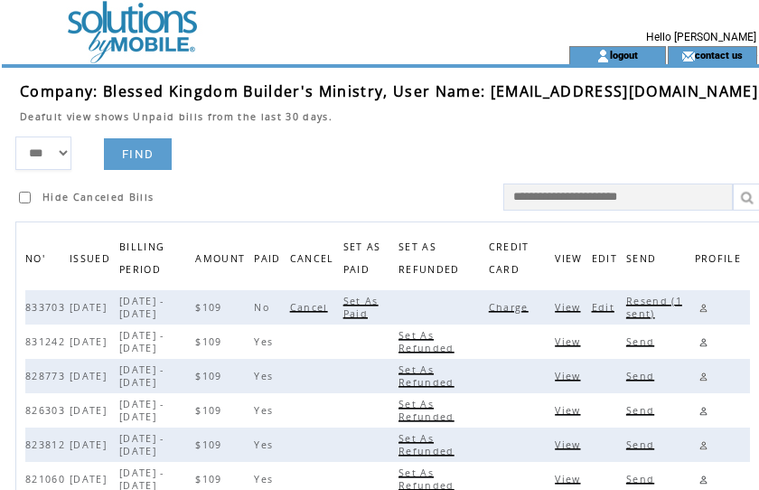
click at [652, 298] on span "Resend (1 sent)" at bounding box center [655, 307] width 56 height 25
drag, startPoint x: 486, startPoint y: 89, endPoint x: 667, endPoint y: 88, distance: 180.8
click at [667, 88] on span "Company: Blessed Kingdom Builder's Ministry, User Name: knorris1955@gmail.com" at bounding box center [389, 91] width 739 height 20
copy span "knorris1955@gmail.com"
click at [696, 307] on link at bounding box center [703, 307] width 17 height 17
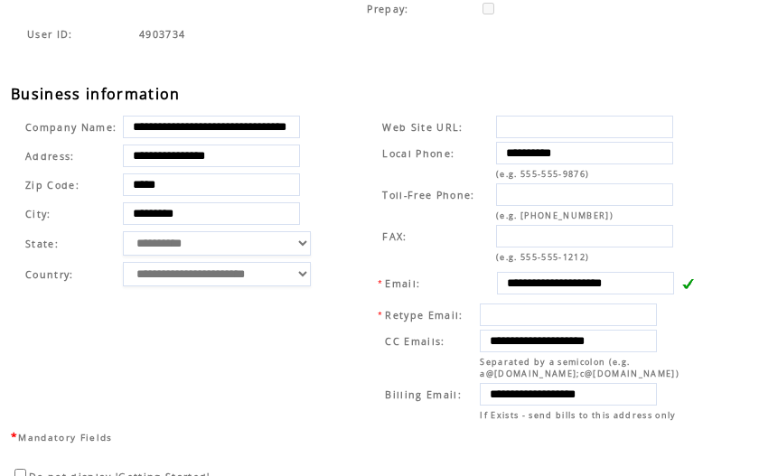
scroll to position [600, 0]
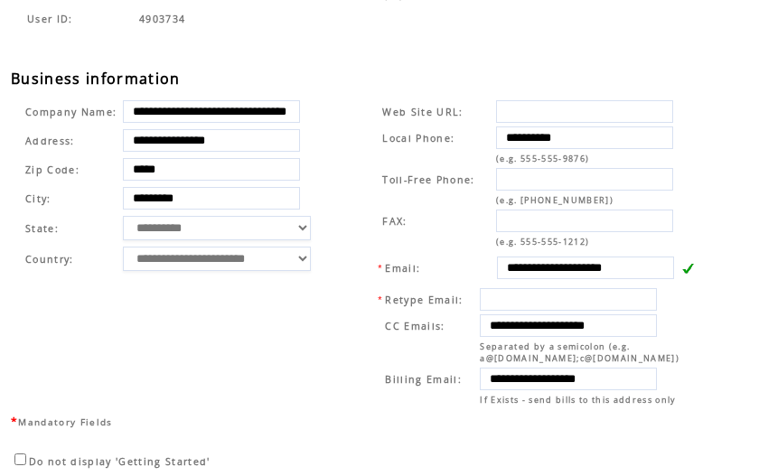
drag, startPoint x: 353, startPoint y: 54, endPoint x: 434, endPoint y: 92, distance: 89.8
click at [353, 54] on div "User ID: 4903734" at bounding box center [389, 39] width 756 height 59
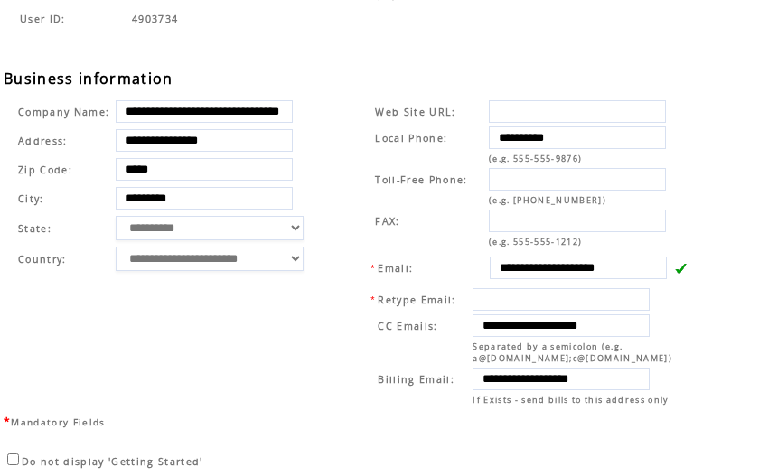
drag, startPoint x: 498, startPoint y: 374, endPoint x: 728, endPoint y: 377, distance: 229.7
click at [436, 42] on div "User ID: 4903734" at bounding box center [382, 39] width 756 height 59
drag, startPoint x: 493, startPoint y: 264, endPoint x: 711, endPoint y: 264, distance: 217.9
click at [711, 264] on div "**********" at bounding box center [382, 32] width 756 height 961
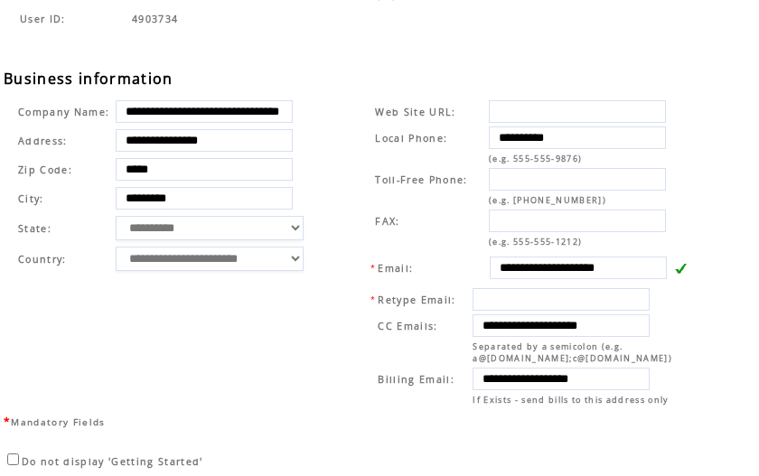
click at [361, 61] on div "User ID: 4903734" at bounding box center [382, 39] width 756 height 59
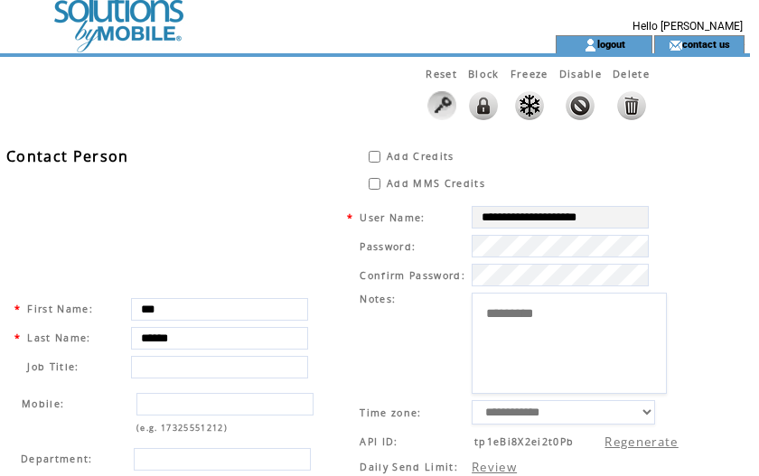
scroll to position [0, 7]
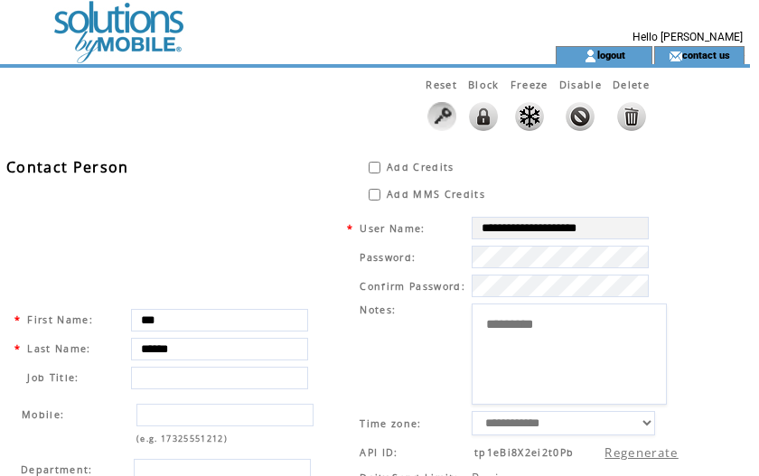
click at [110, 14] on td at bounding box center [243, 23] width 496 height 46
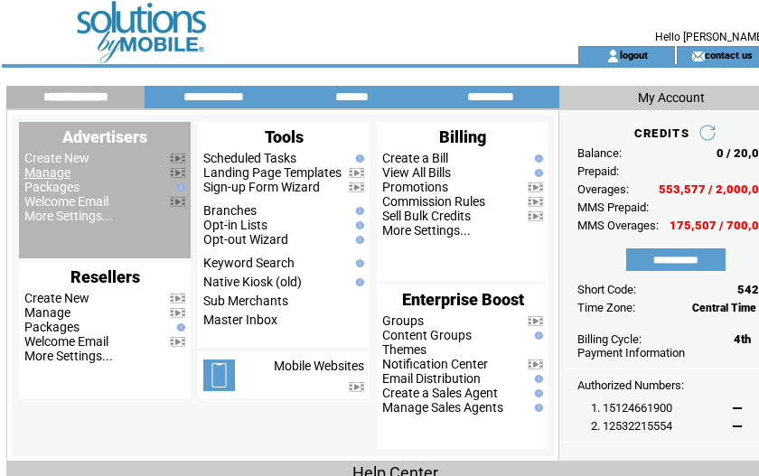
click at [42, 176] on link "Manage" at bounding box center [47, 172] width 46 height 14
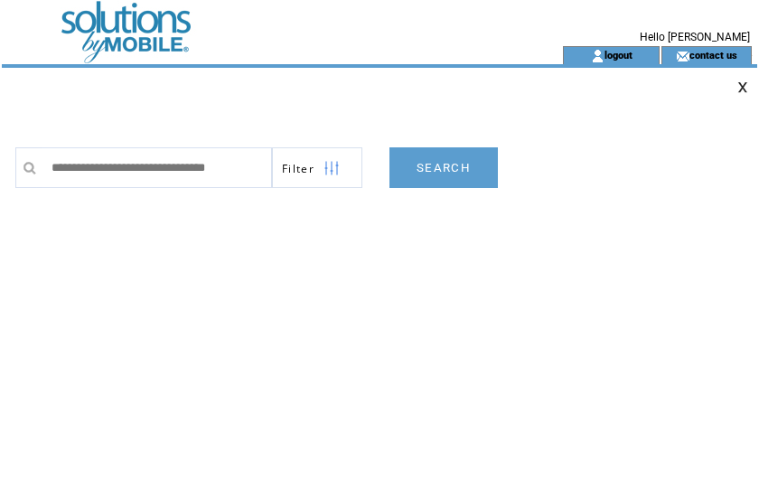
scroll to position [0, 10]
type input "**********"
click at [448, 168] on link "SEARCH" at bounding box center [444, 167] width 108 height 41
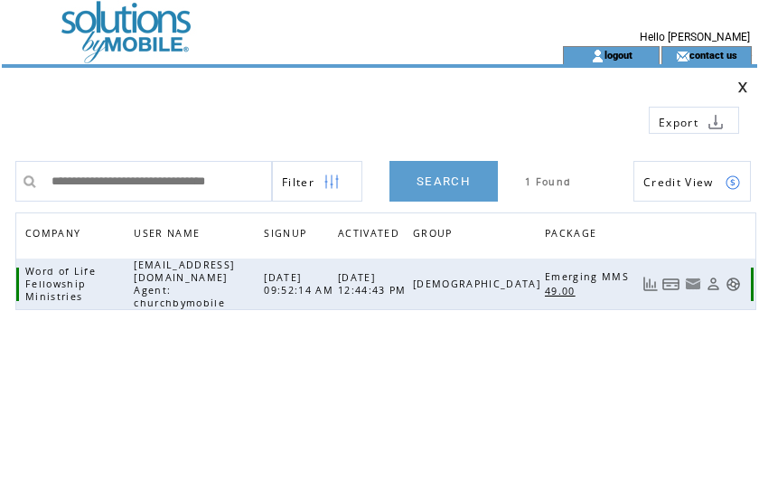
click at [671, 277] on link at bounding box center [672, 284] width 18 height 15
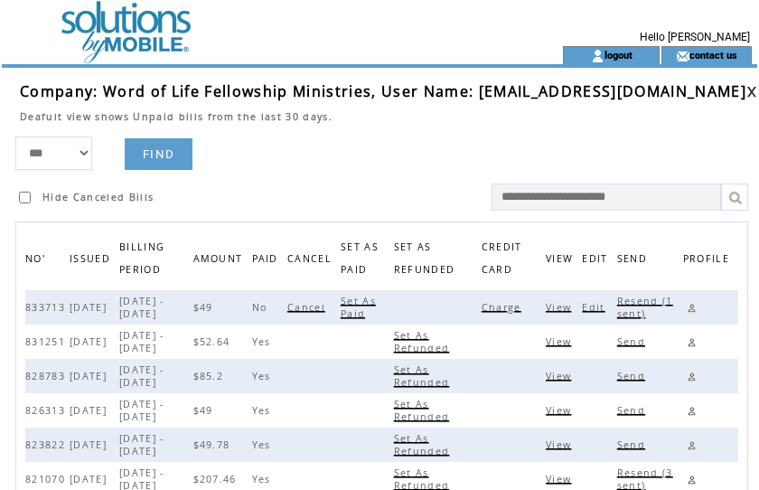
click at [510, 309] on span "Charge" at bounding box center [504, 307] width 44 height 13
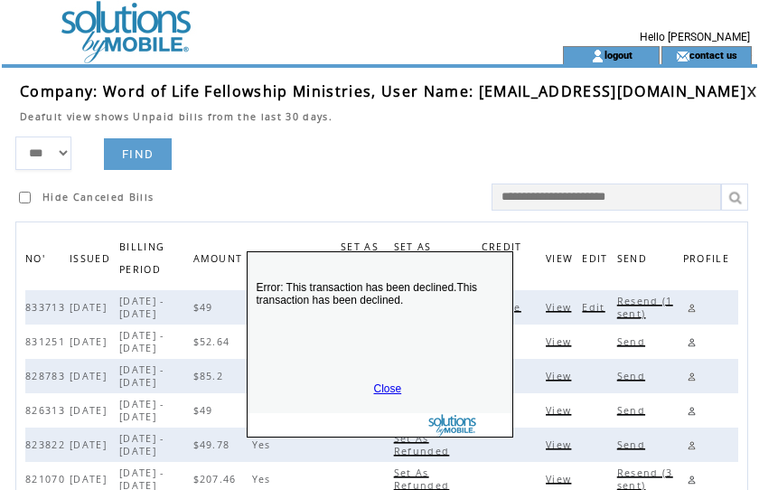
click at [382, 382] on div "Error: This transaction has been declined.This transaction has been declined. C…" at bounding box center [380, 344] width 267 height 186
click at [391, 383] on link "Close" at bounding box center [388, 388] width 28 height 13
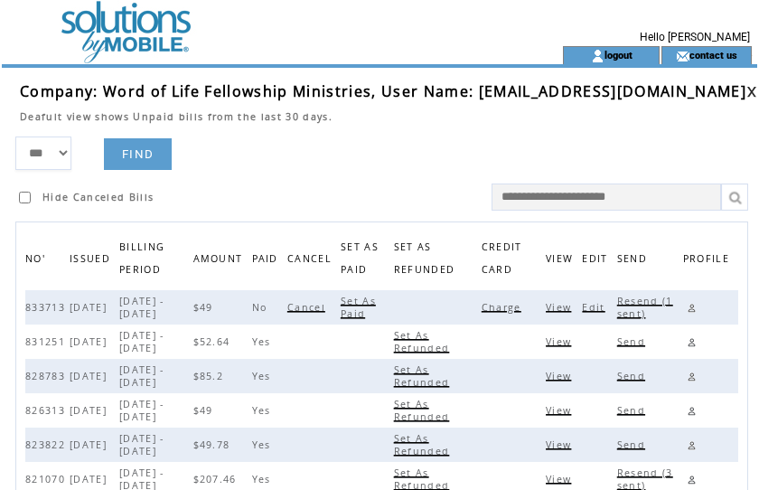
click at [637, 299] on span "Resend (1 sent)" at bounding box center [646, 307] width 56 height 25
drag, startPoint x: 477, startPoint y: 91, endPoint x: 674, endPoint y: 92, distance: 196.2
click at [674, 92] on span "Company: Word of Life Fellowship Ministries, User Name: [EMAIL_ADDRESS][DOMAIN_…" at bounding box center [383, 91] width 727 height 20
copy span "[EMAIL_ADDRESS][DOMAIN_NAME]"
click at [693, 312] on link at bounding box center [692, 307] width 17 height 17
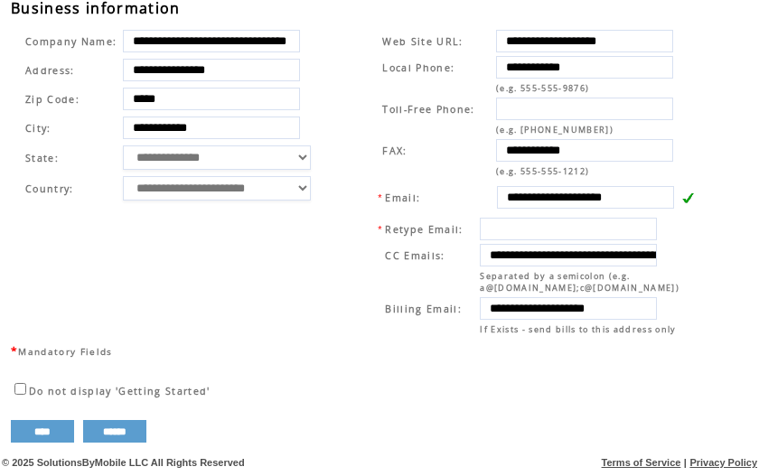
scroll to position [678, 0]
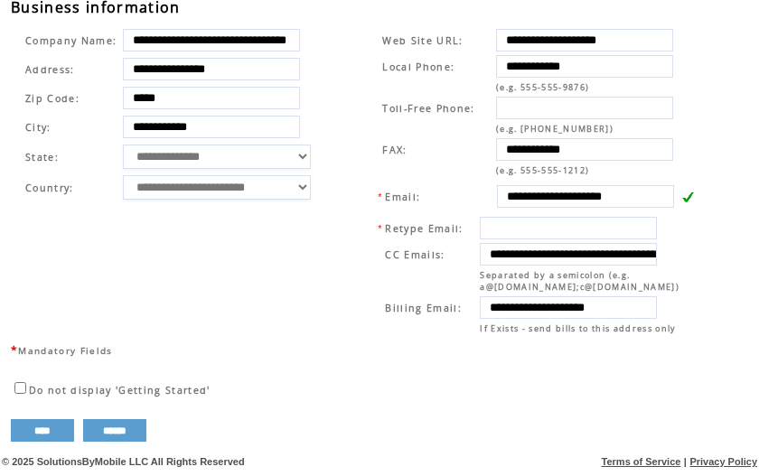
drag, startPoint x: 344, startPoint y: 92, endPoint x: 354, endPoint y: 96, distance: 9.7
click at [344, 92] on table "**********" at bounding box center [363, 179] width 705 height 325
drag, startPoint x: 498, startPoint y: 188, endPoint x: 460, endPoint y: 227, distance: 54.3
click at [661, 187] on input "**********" at bounding box center [585, 196] width 177 height 23
drag, startPoint x: 321, startPoint y: 105, endPoint x: 375, endPoint y: 174, distance: 87.5
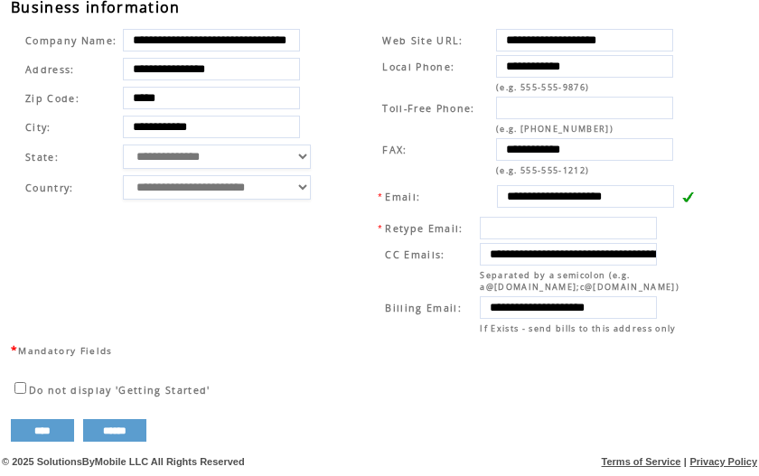
click at [321, 105] on table "**********" at bounding box center [174, 115] width 321 height 182
drag, startPoint x: 505, startPoint y: 249, endPoint x: 742, endPoint y: 243, distance: 236.9
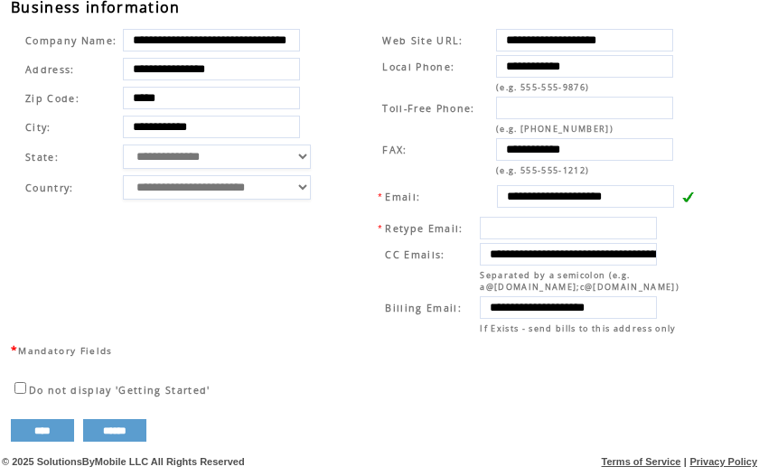
click at [360, 125] on td "**********" at bounding box center [530, 182] width 368 height 318
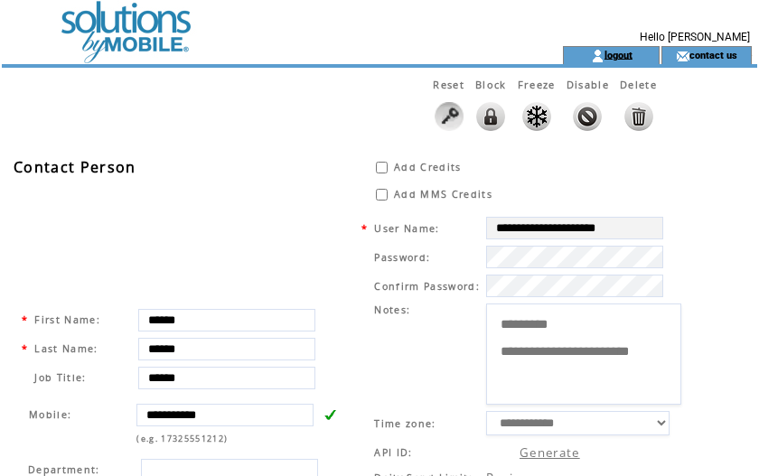
click at [632, 60] on link "logout" at bounding box center [619, 55] width 28 height 12
